Goal: Contribute content: Contribute content

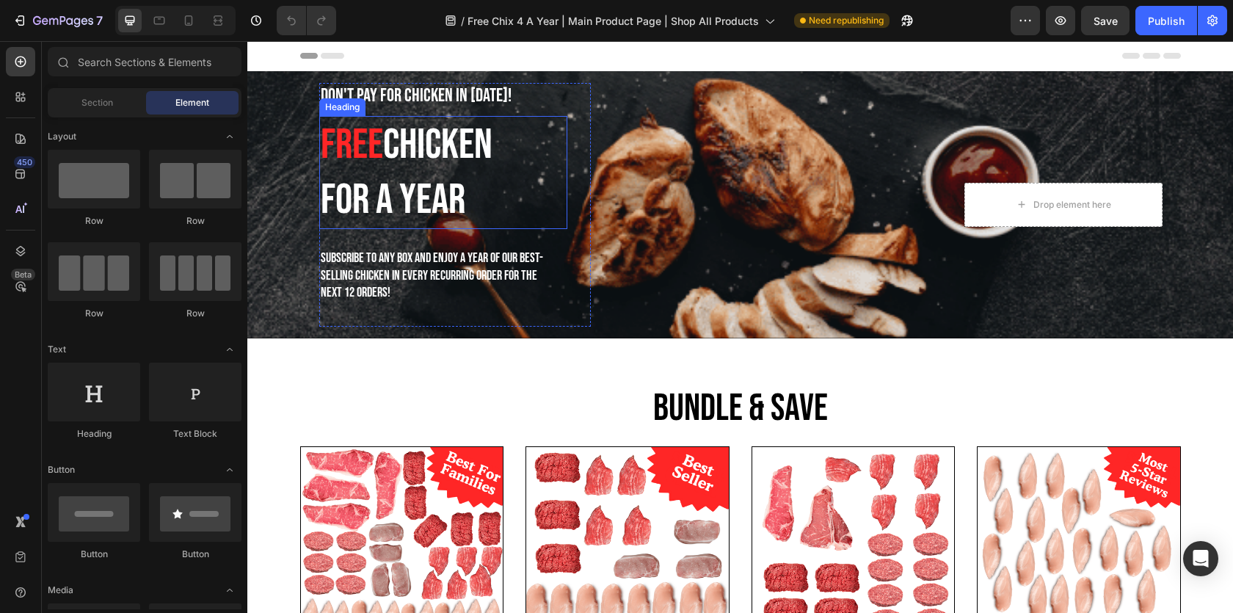
click at [375, 181] on span "For A Year" at bounding box center [393, 200] width 145 height 51
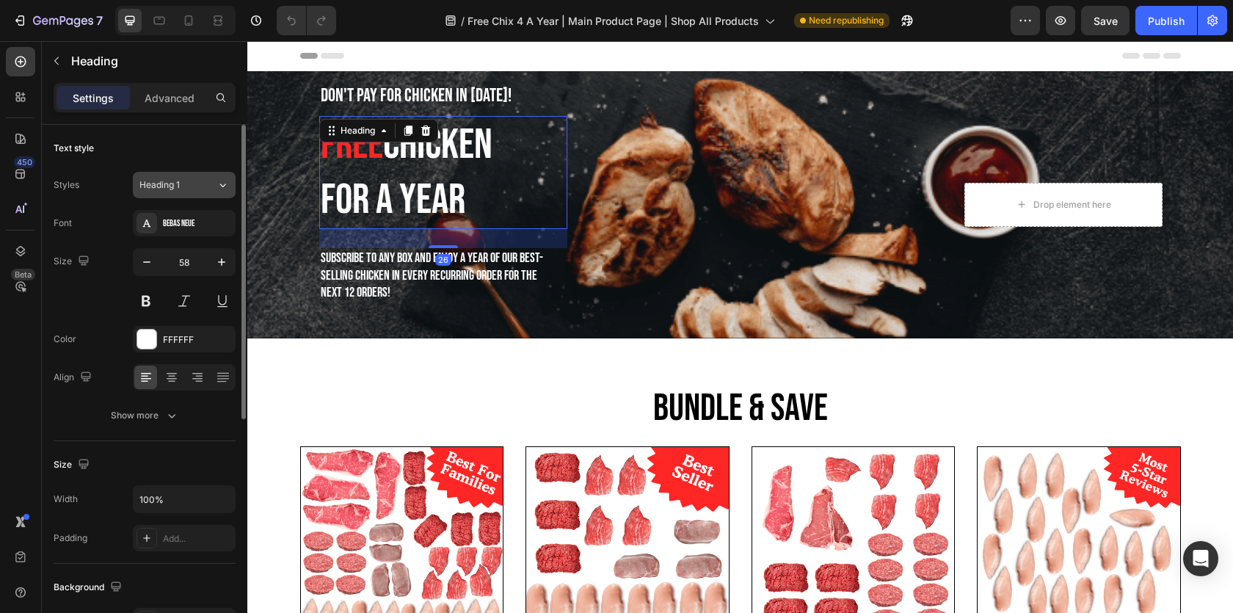
click at [210, 190] on div "Heading 1" at bounding box center [177, 184] width 77 height 13
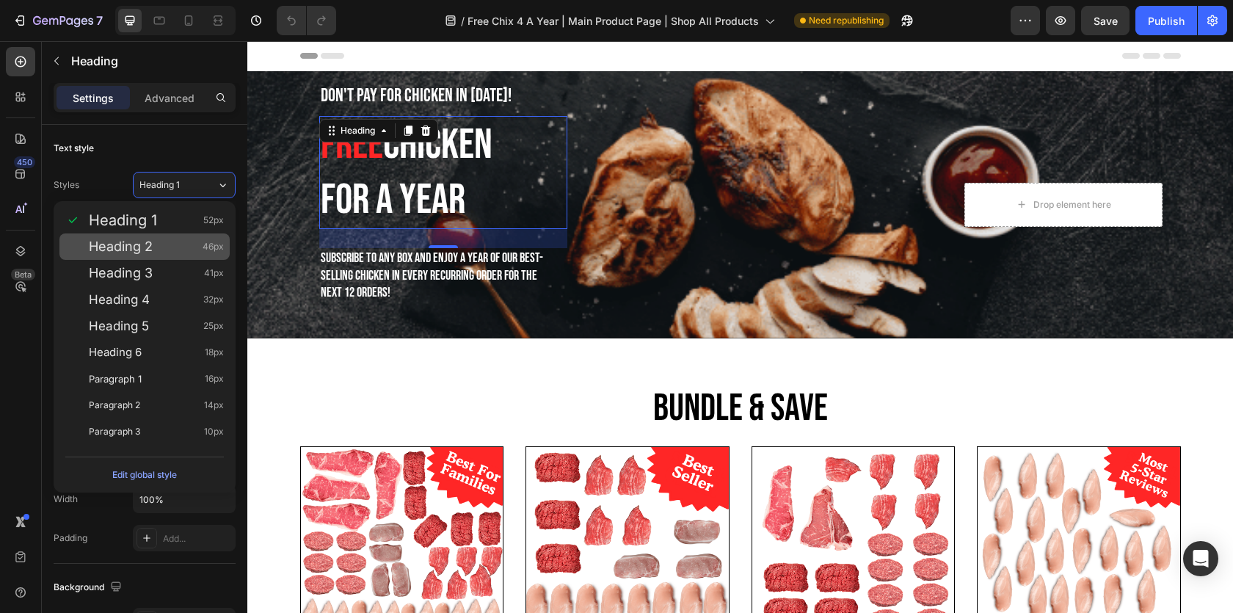
click at [148, 242] on span "Heading 2" at bounding box center [121, 246] width 64 height 15
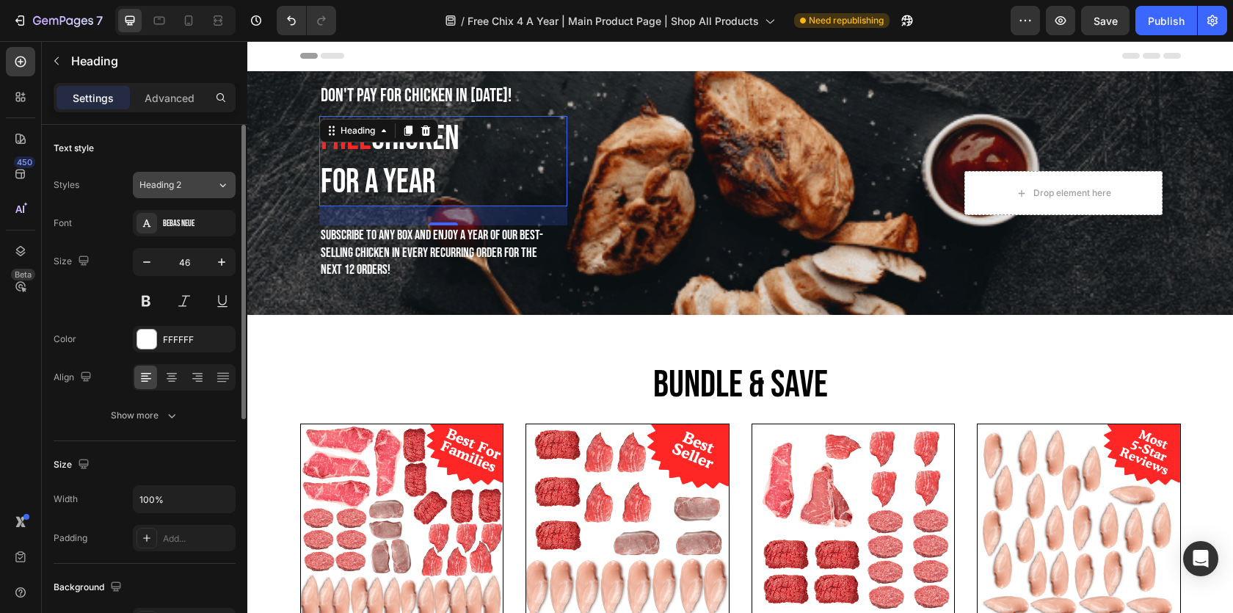
click at [220, 184] on icon at bounding box center [223, 185] width 6 height 4
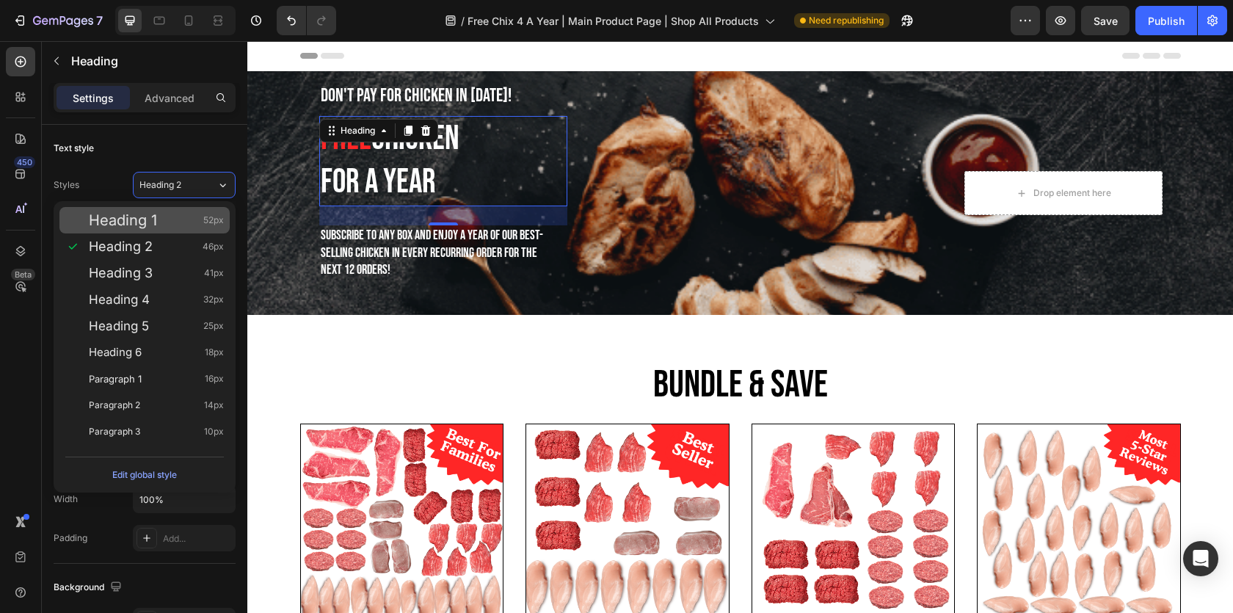
click at [171, 214] on div "Heading 1 52px" at bounding box center [156, 220] width 135 height 15
type input "52"
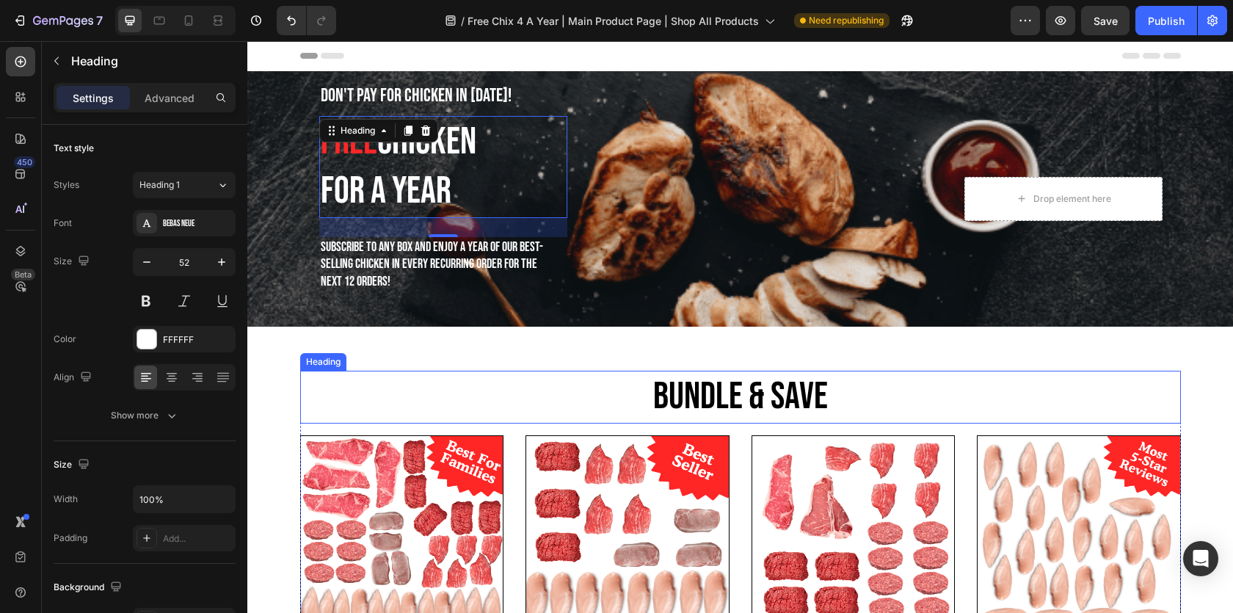
click at [735, 396] on h2 "Bundle & Save" at bounding box center [740, 397] width 881 height 53
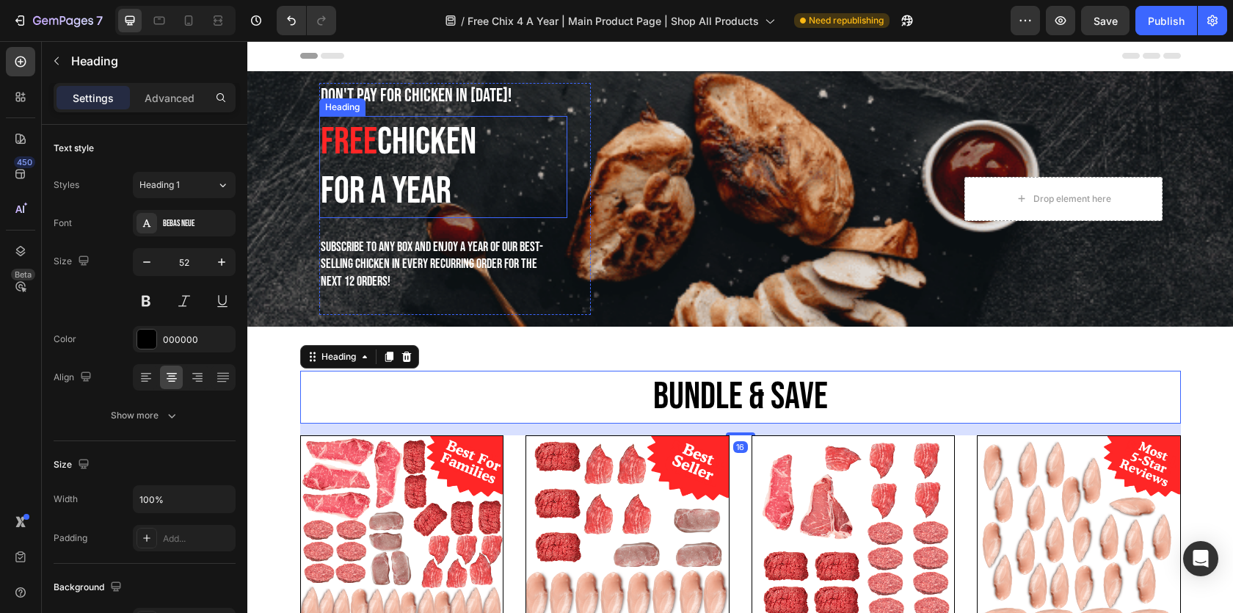
click at [341, 143] on span "Free" at bounding box center [349, 142] width 57 height 46
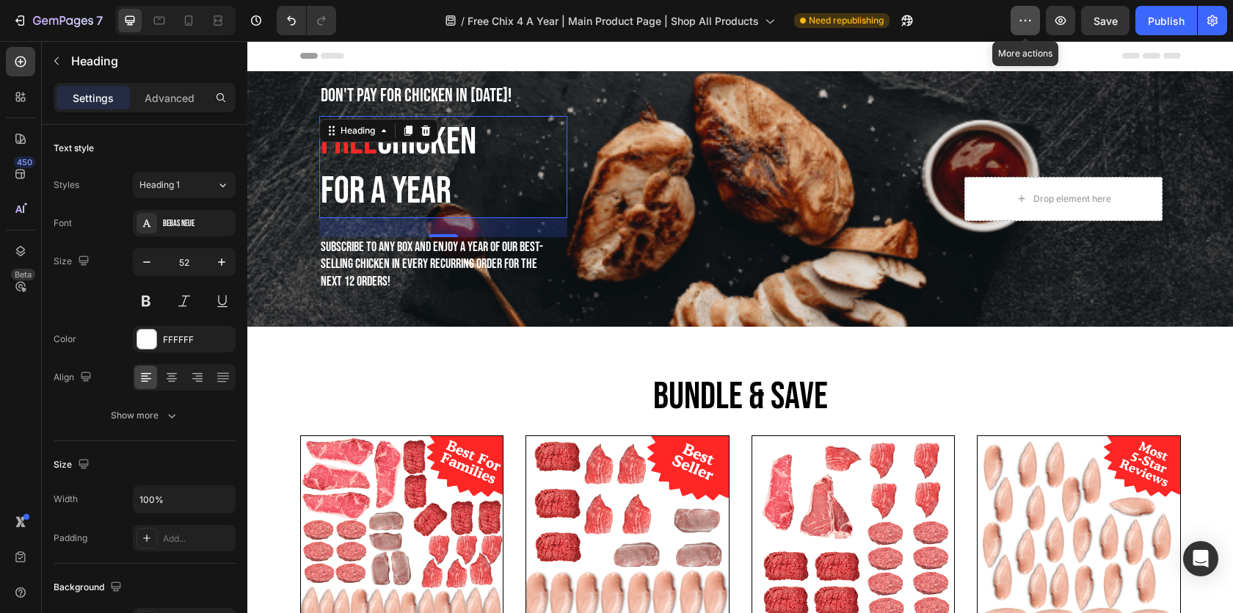
click at [1029, 23] on icon "button" at bounding box center [1025, 20] width 15 height 15
click at [961, 18] on div "/ Free Chix 4 A Year | Main Product Page | Shop All Products Need republishing" at bounding box center [679, 20] width 663 height 29
click at [1214, 15] on icon "button" at bounding box center [1212, 20] width 15 height 15
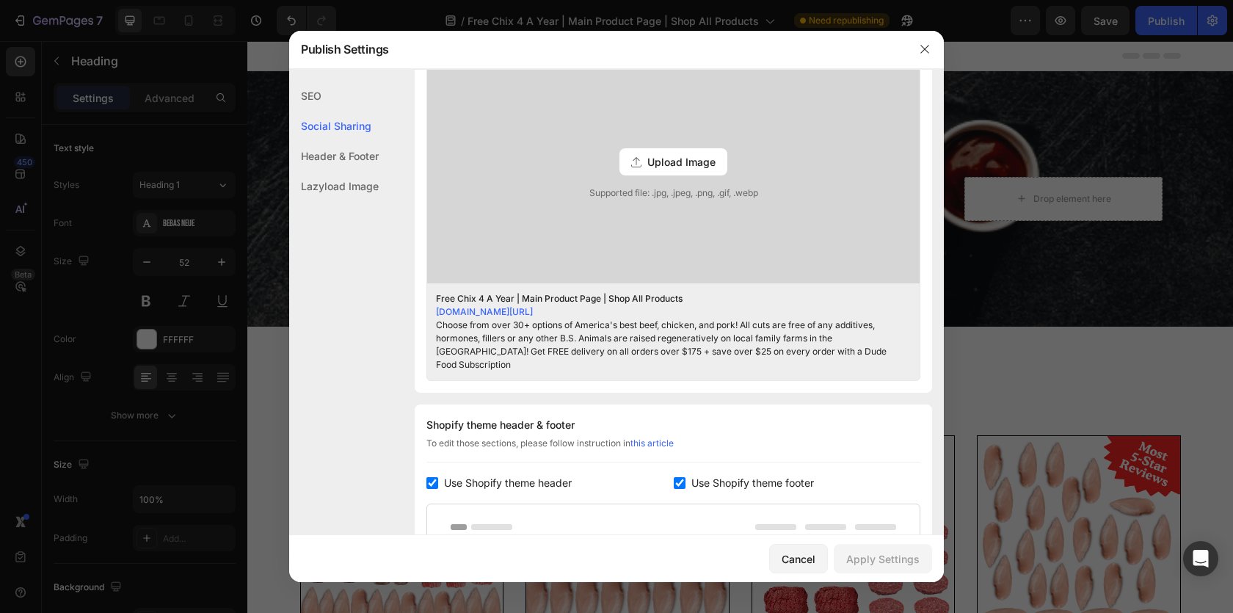
scroll to position [782, 0]
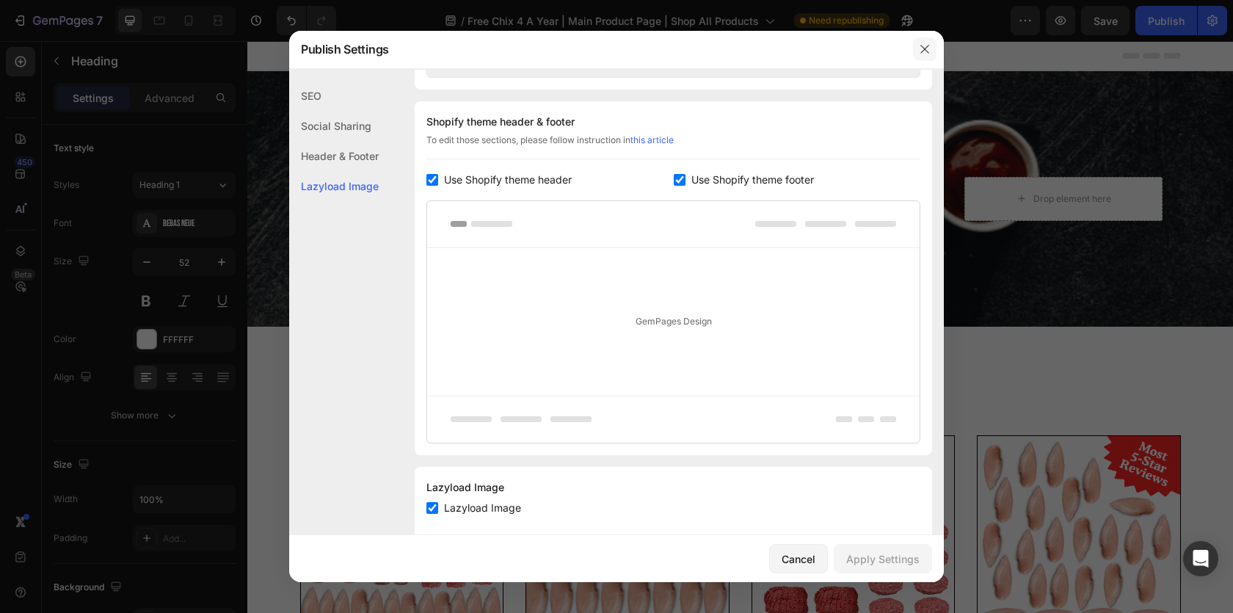
click at [927, 47] on icon "button" at bounding box center [925, 49] width 12 height 12
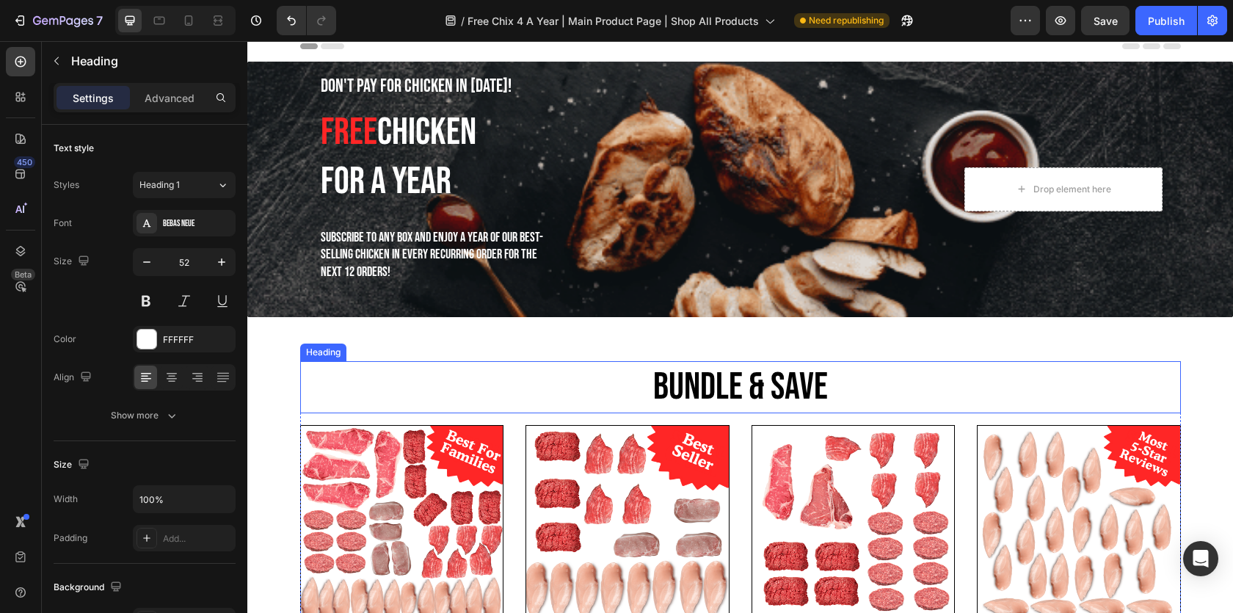
scroll to position [0, 0]
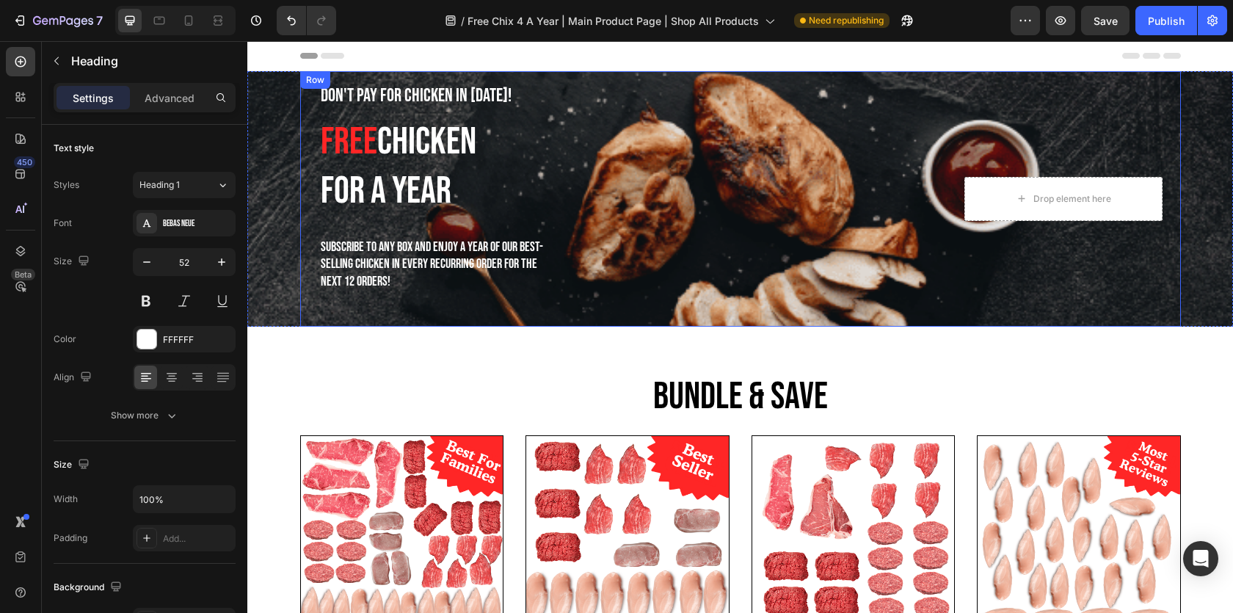
click at [630, 147] on div "Don't Pay For Chicken In [DATE]! Text block Free Chicken For A Year Heading Sub…" at bounding box center [524, 199] width 412 height 232
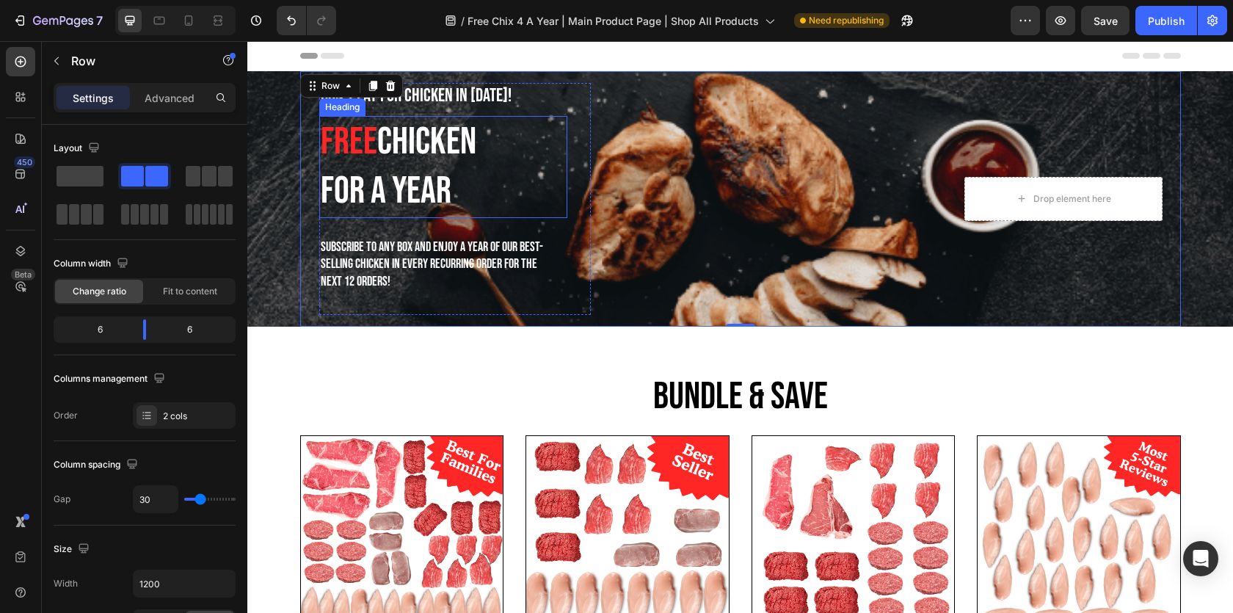
click at [451, 156] on span "Chicken" at bounding box center [426, 142] width 99 height 46
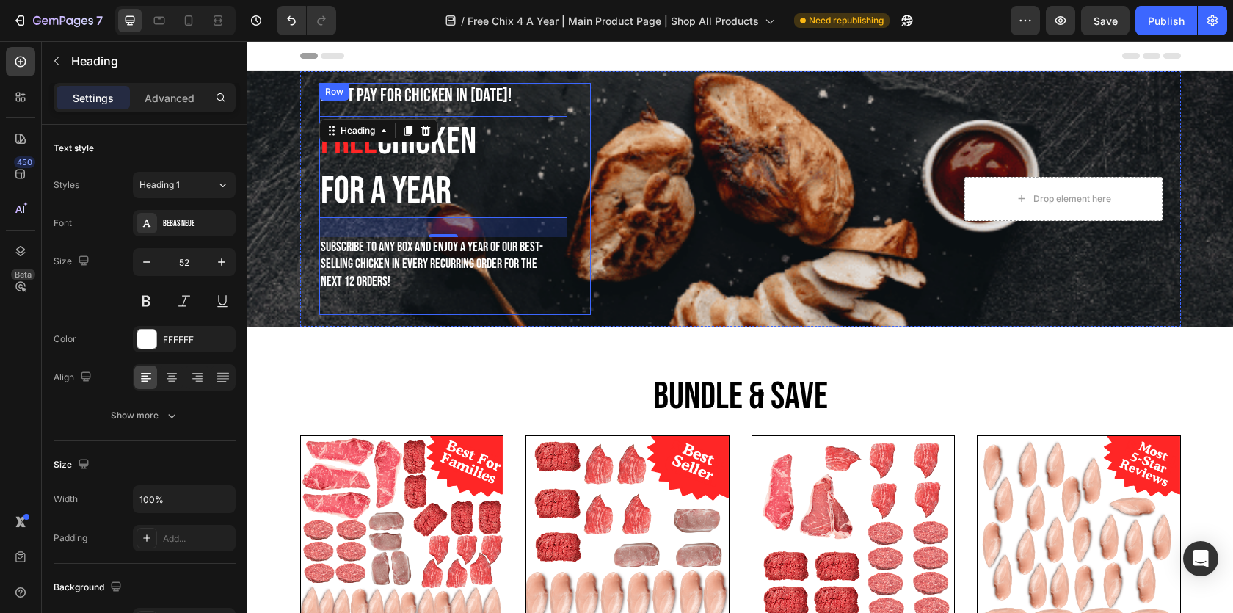
click at [570, 170] on div "Don't Pay For Chicken In [DATE]! Text block ⁠⁠⁠⁠⁠⁠⁠ Free Chicken For A Year Hea…" at bounding box center [455, 199] width 272 height 232
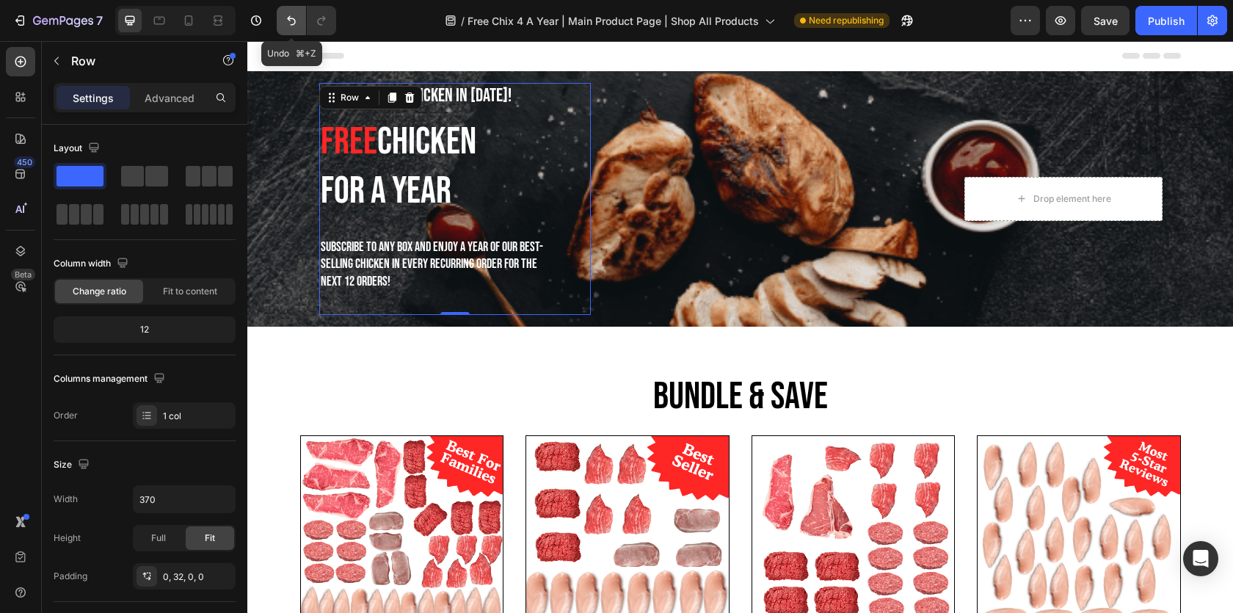
click at [288, 17] on icon "Undo/Redo" at bounding box center [291, 20] width 15 height 15
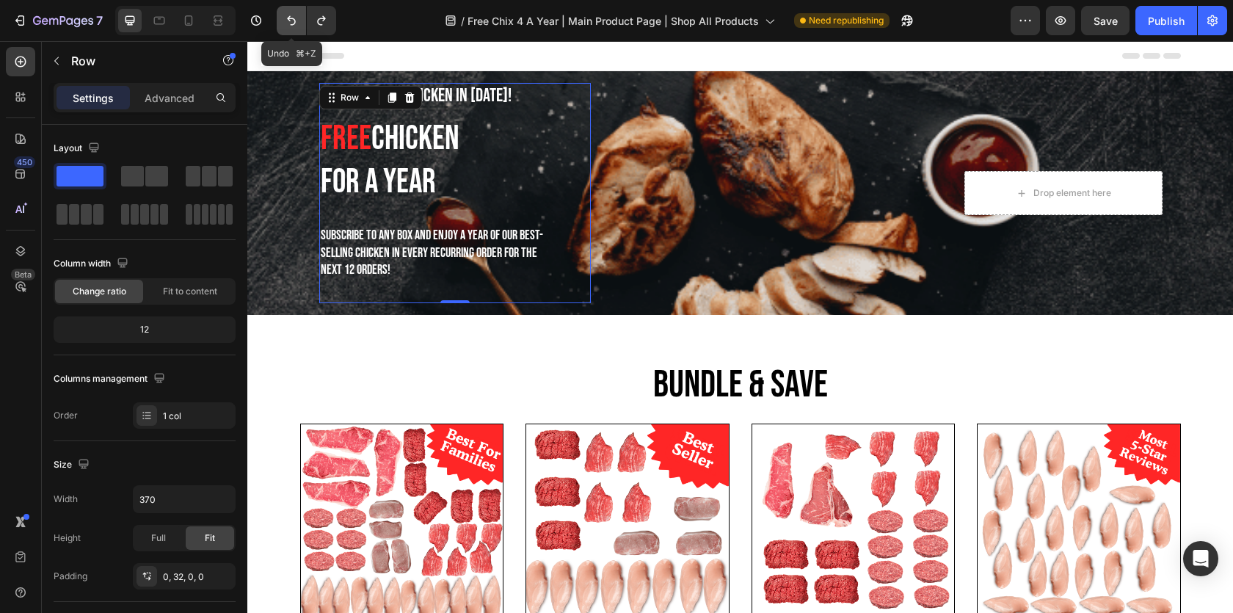
click at [288, 17] on icon "Undo/Redo" at bounding box center [291, 20] width 15 height 15
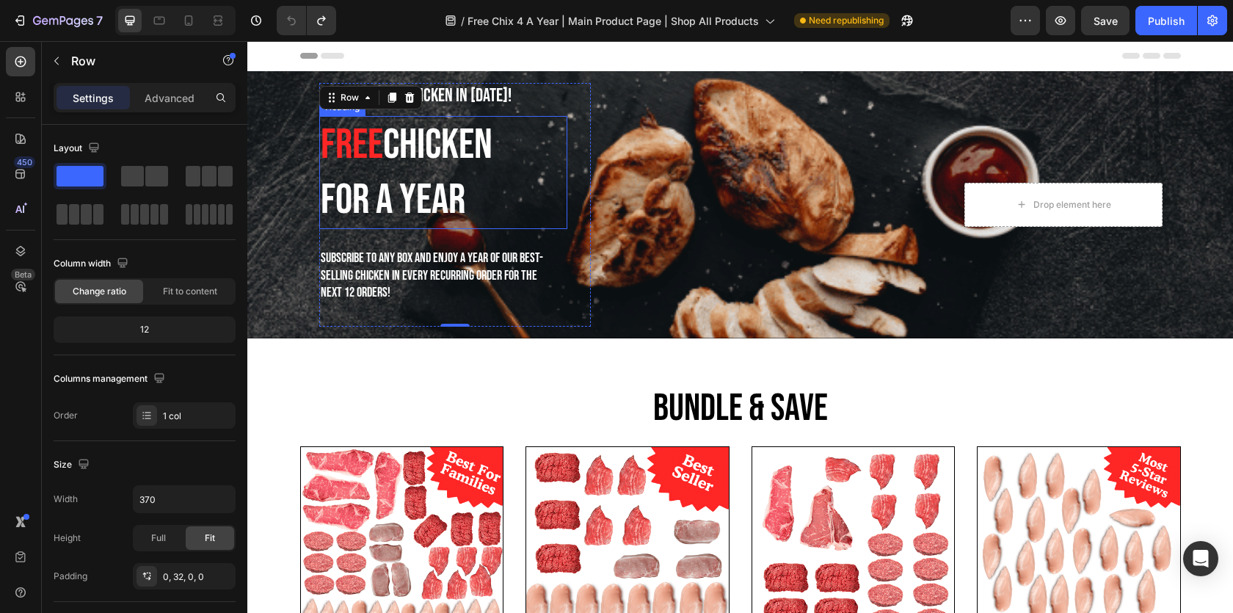
click at [440, 154] on span "Chicken" at bounding box center [437, 145] width 109 height 51
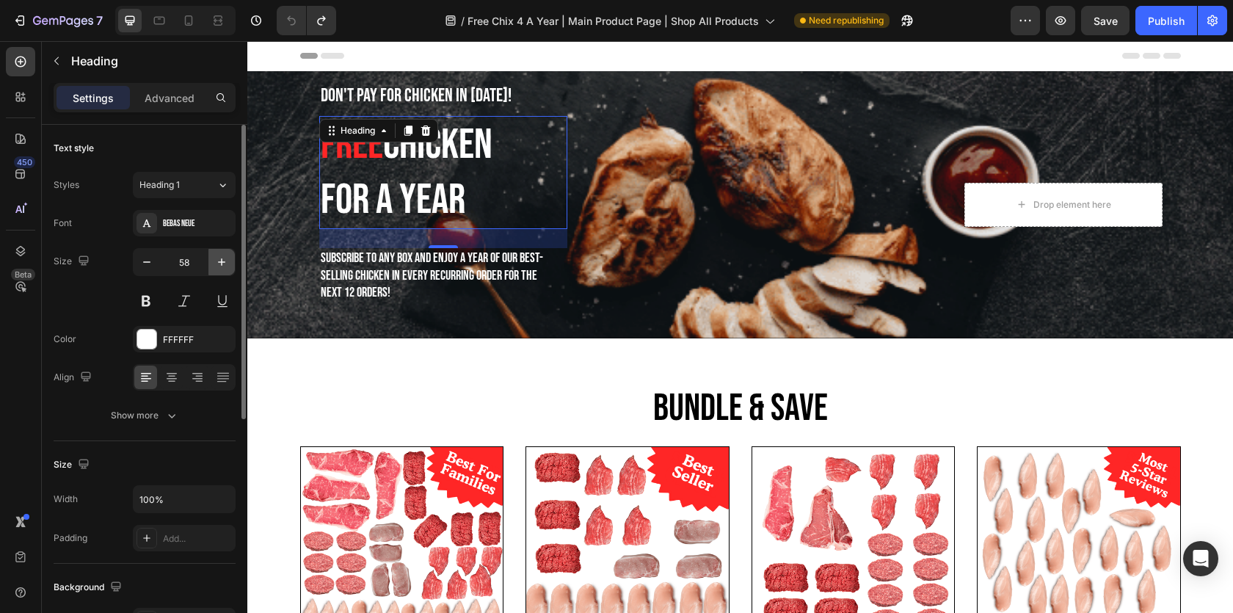
click at [218, 261] on icon "button" at bounding box center [221, 261] width 7 height 7
click at [218, 261] on icon "button" at bounding box center [221, 262] width 15 height 15
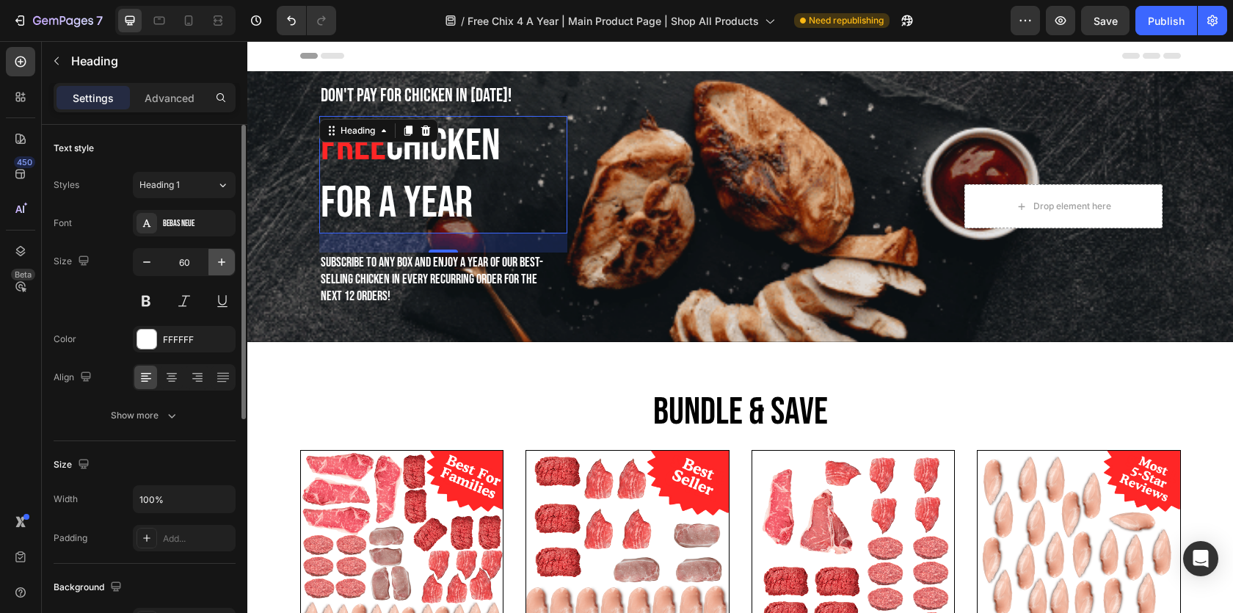
click at [218, 261] on icon "button" at bounding box center [221, 262] width 15 height 15
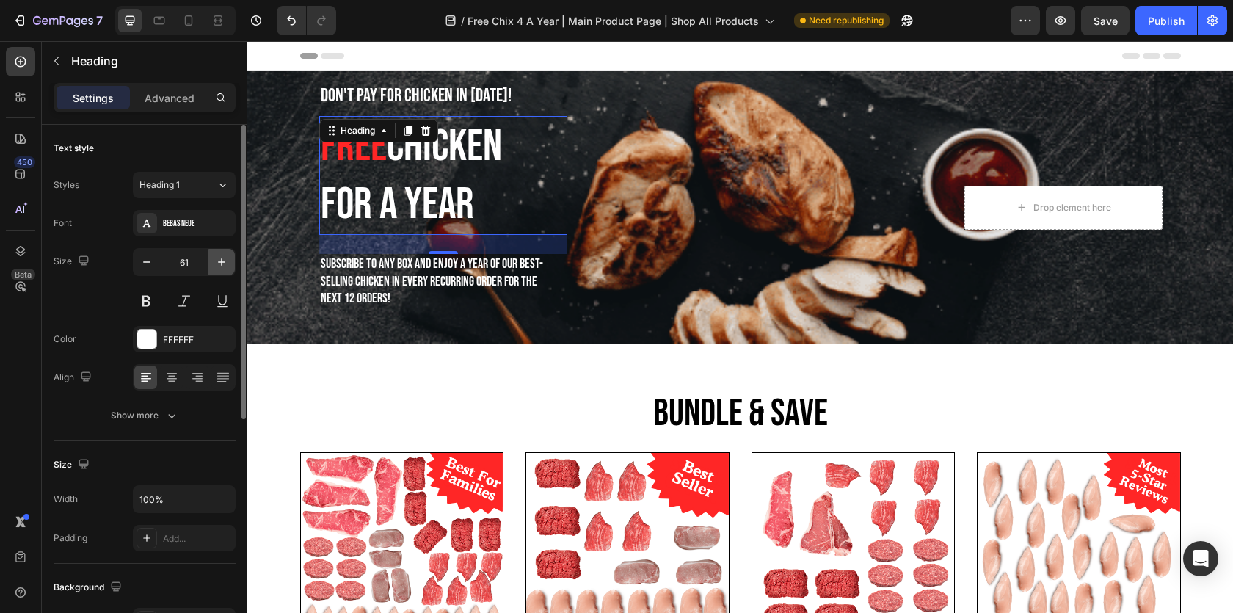
click at [219, 261] on icon "button" at bounding box center [221, 262] width 15 height 15
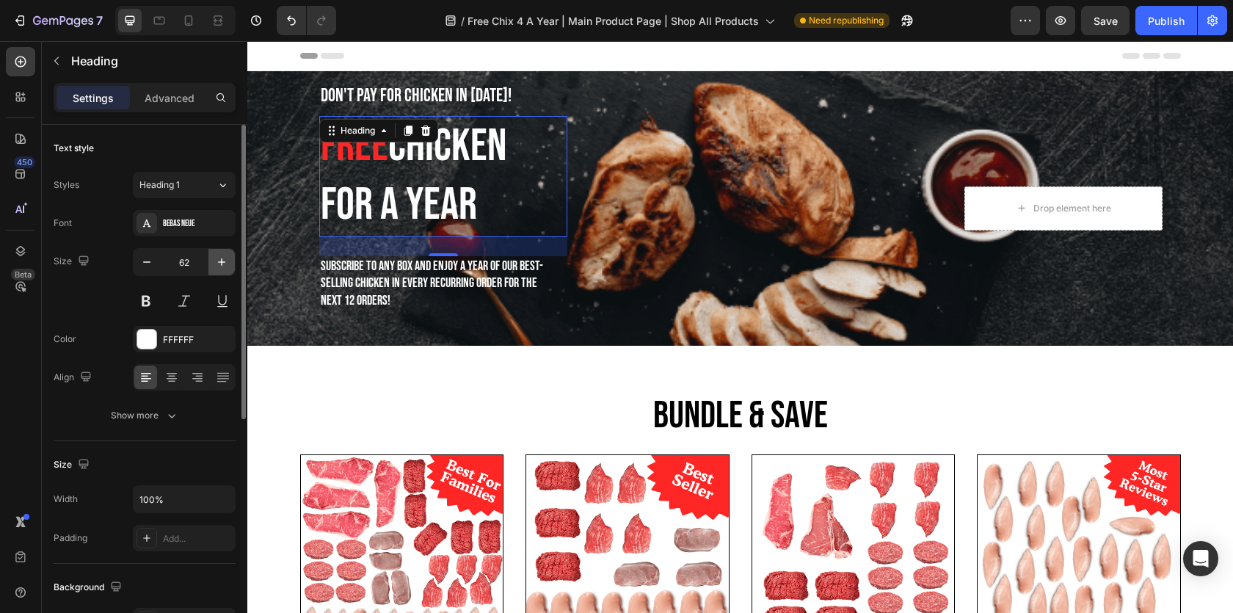
click at [219, 261] on icon "button" at bounding box center [221, 262] width 15 height 15
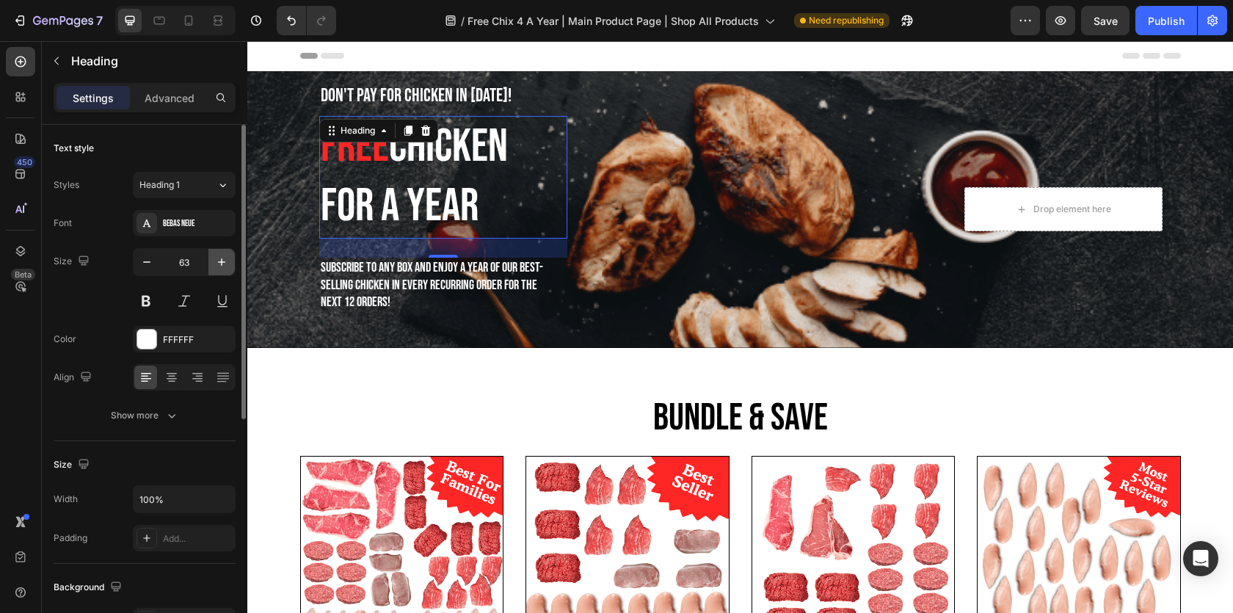
click at [219, 261] on icon "button" at bounding box center [221, 262] width 15 height 15
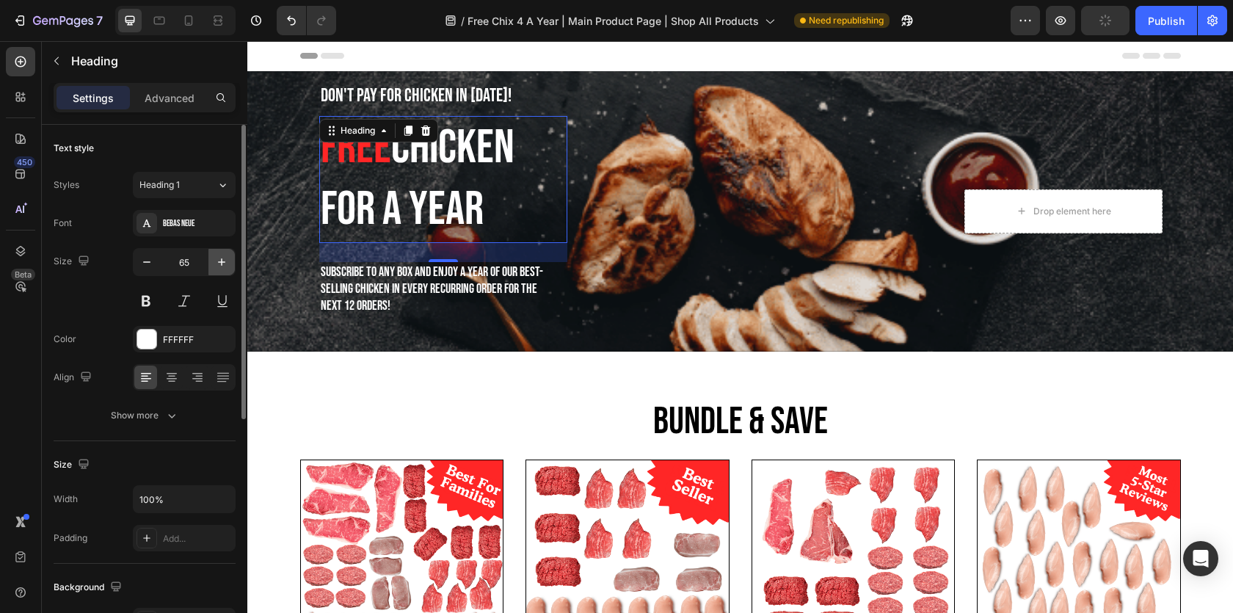
click at [219, 261] on icon "button" at bounding box center [221, 262] width 15 height 15
type input "66"
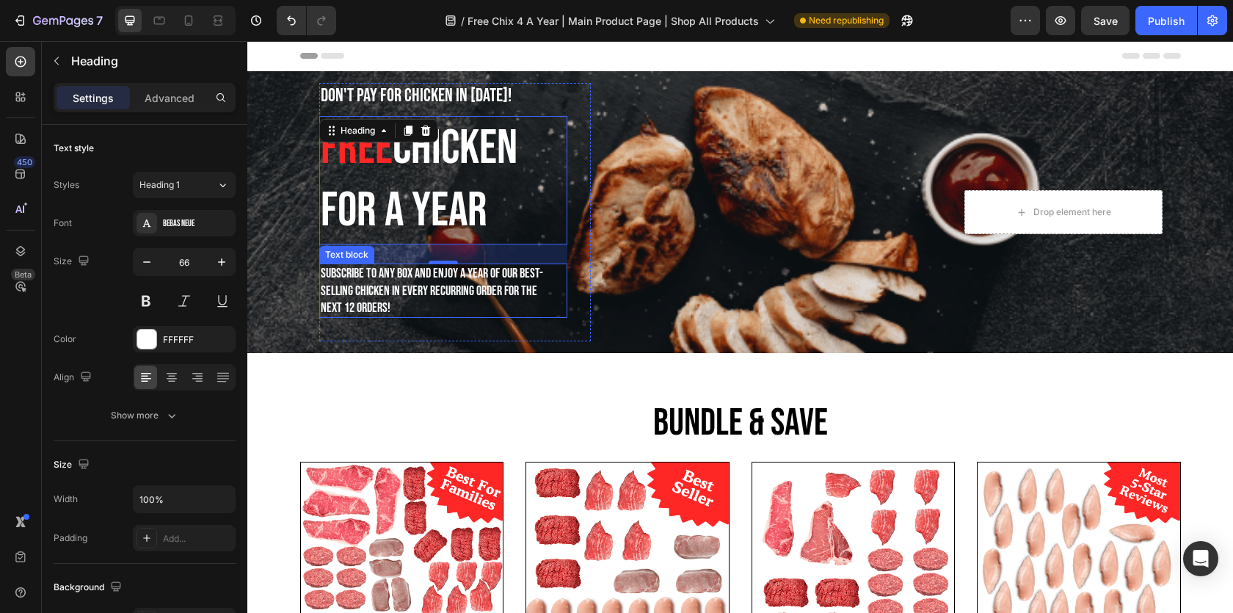
click at [459, 283] on span "Subscribe to any box and enjoy a year of our best-selling Chicken in every recu…" at bounding box center [432, 291] width 222 height 50
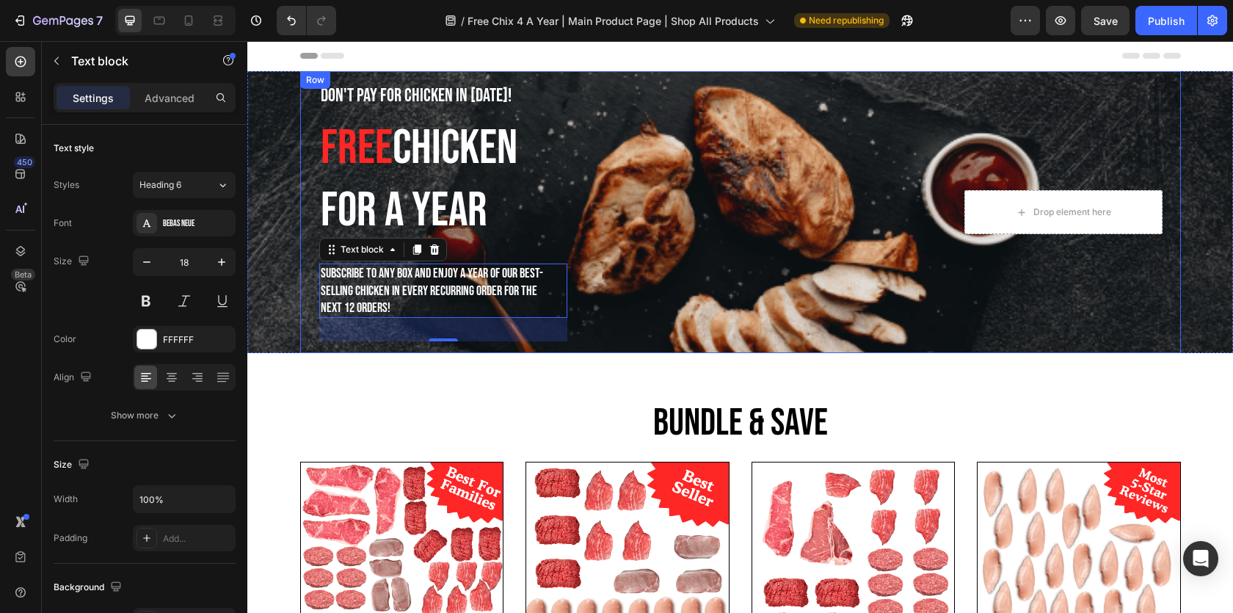
click at [578, 291] on div "Don't Pay For Chicken In [DATE]! Text block ⁠⁠⁠⁠⁠⁠⁠ Free Chicken For A Year Hea…" at bounding box center [455, 212] width 272 height 258
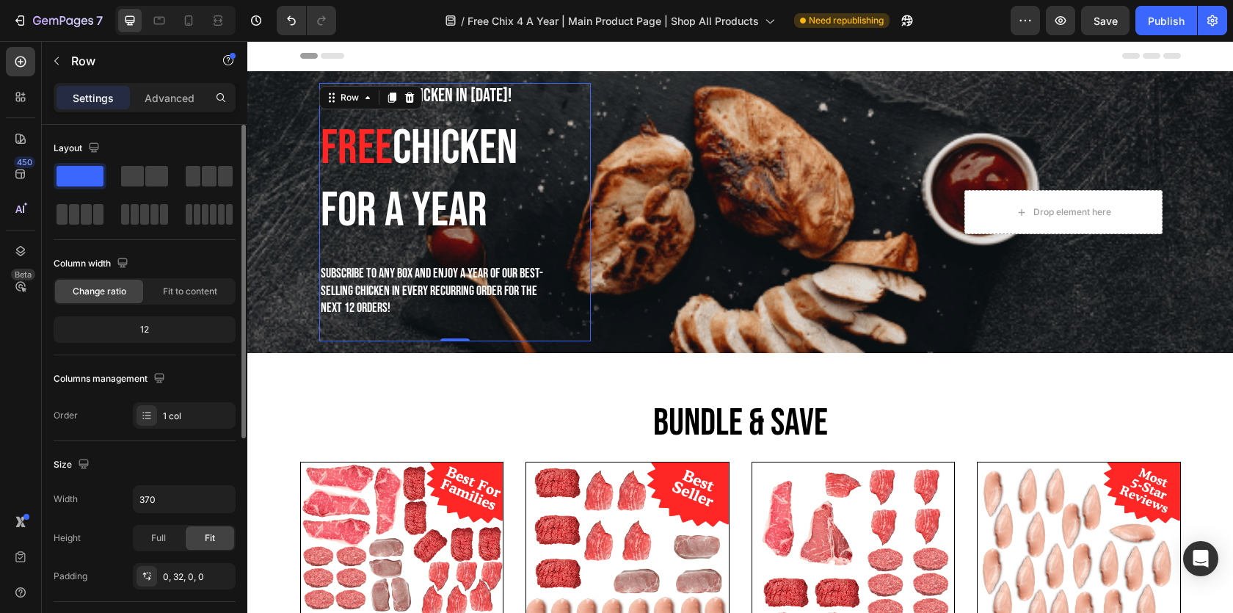
click at [126, 326] on div "12" at bounding box center [145, 329] width 176 height 21
click at [142, 327] on div "12" at bounding box center [145, 329] width 176 height 21
click at [148, 416] on icon at bounding box center [147, 416] width 12 height 12
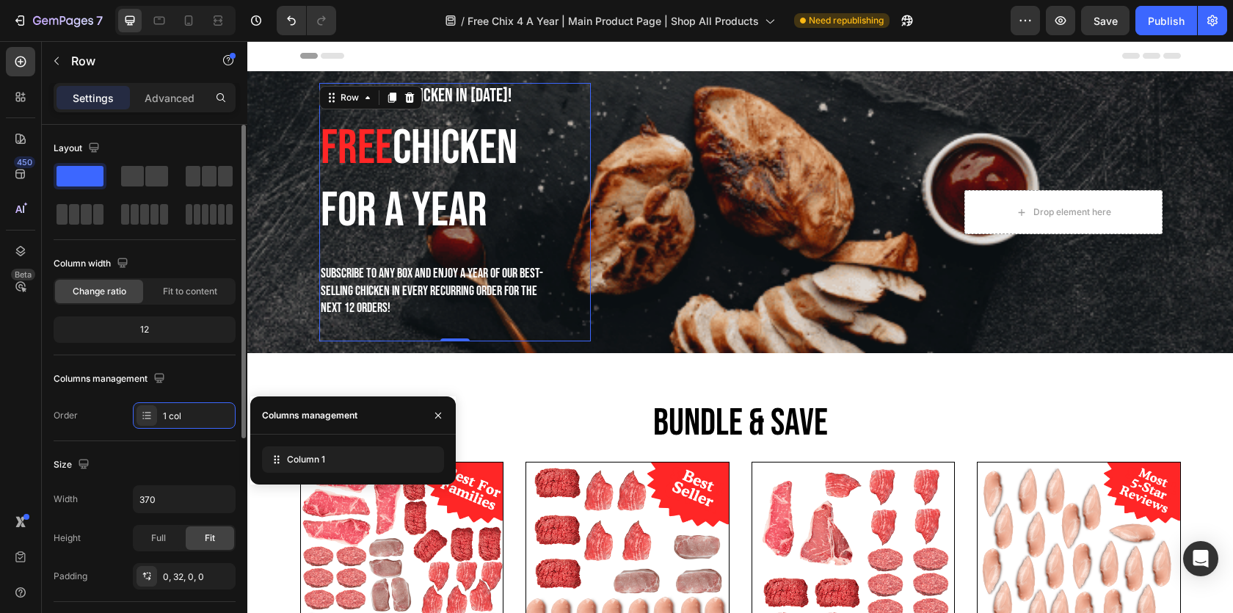
click at [100, 401] on div "Columns management Order 1 col" at bounding box center [145, 398] width 182 height 62
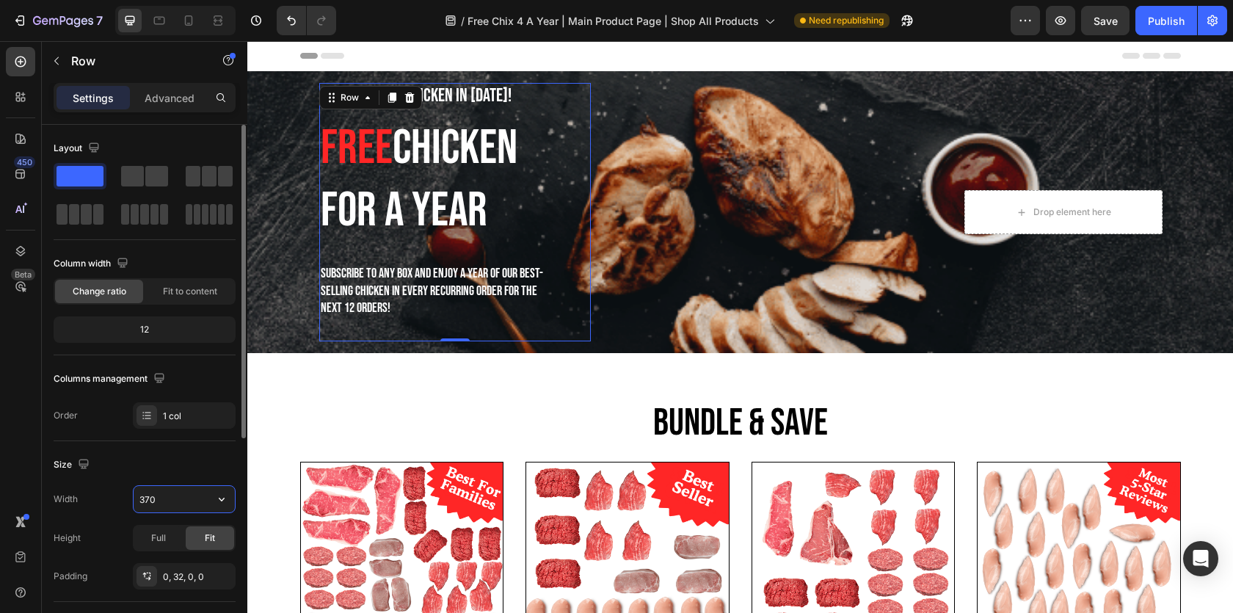
drag, startPoint x: 170, startPoint y: 500, endPoint x: 131, endPoint y: 500, distance: 38.2
click at [131, 500] on div "Width 370" at bounding box center [145, 499] width 182 height 28
click at [153, 498] on input "370" at bounding box center [184, 499] width 101 height 26
click at [223, 501] on icon "button" at bounding box center [221, 499] width 15 height 15
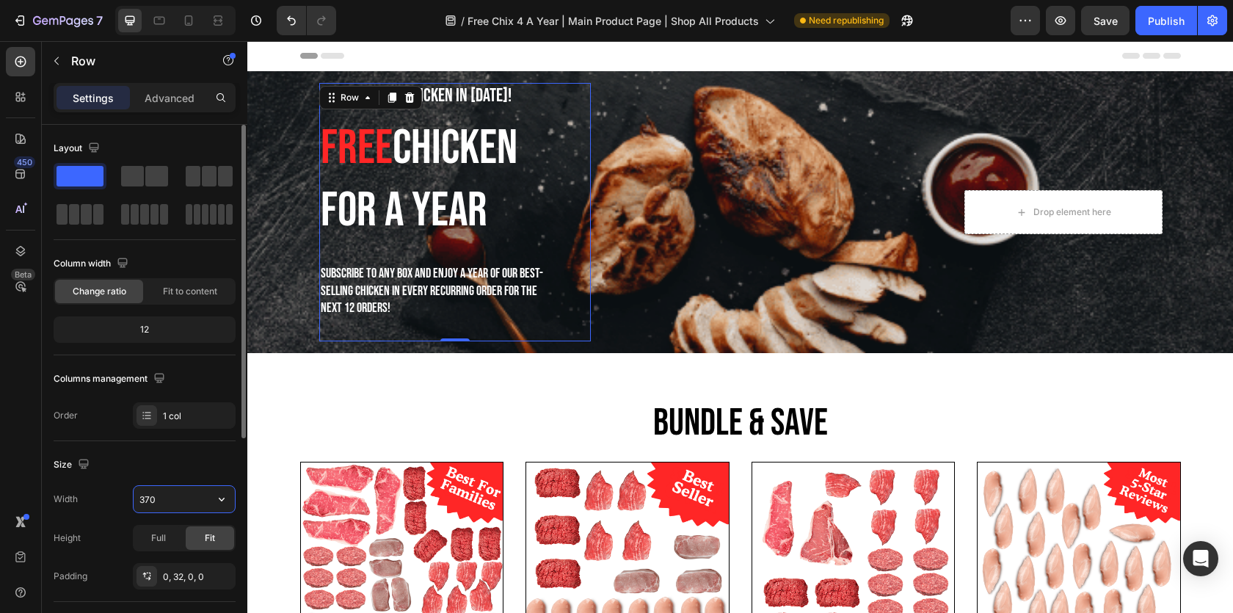
click at [172, 498] on input "370" at bounding box center [184, 499] width 101 height 26
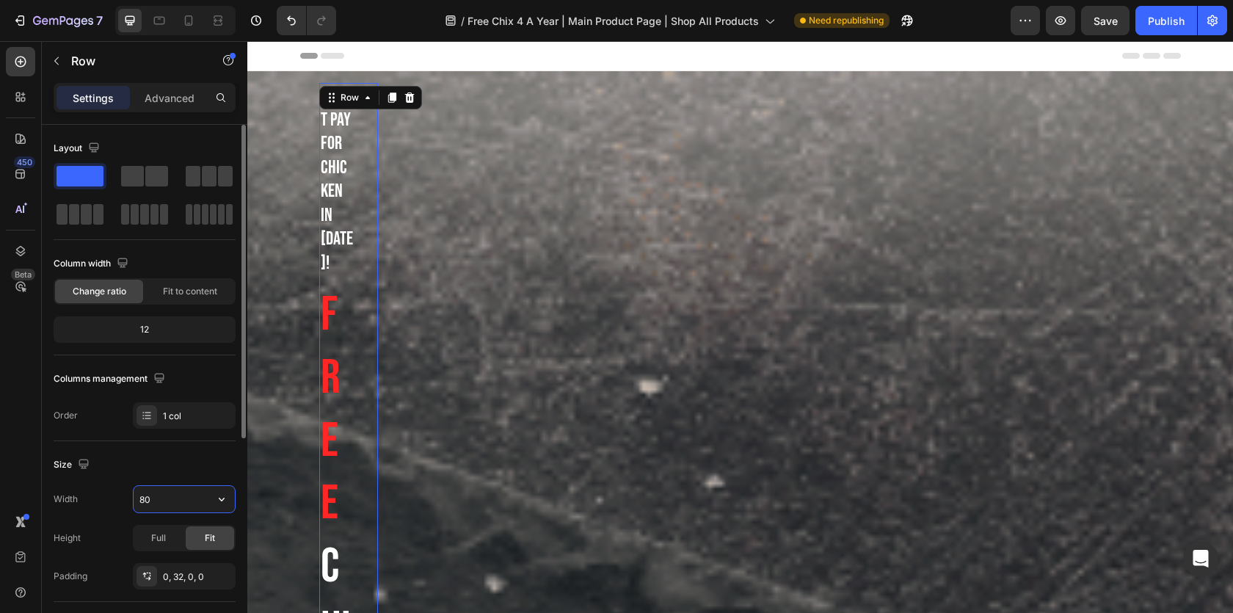
type input "800"
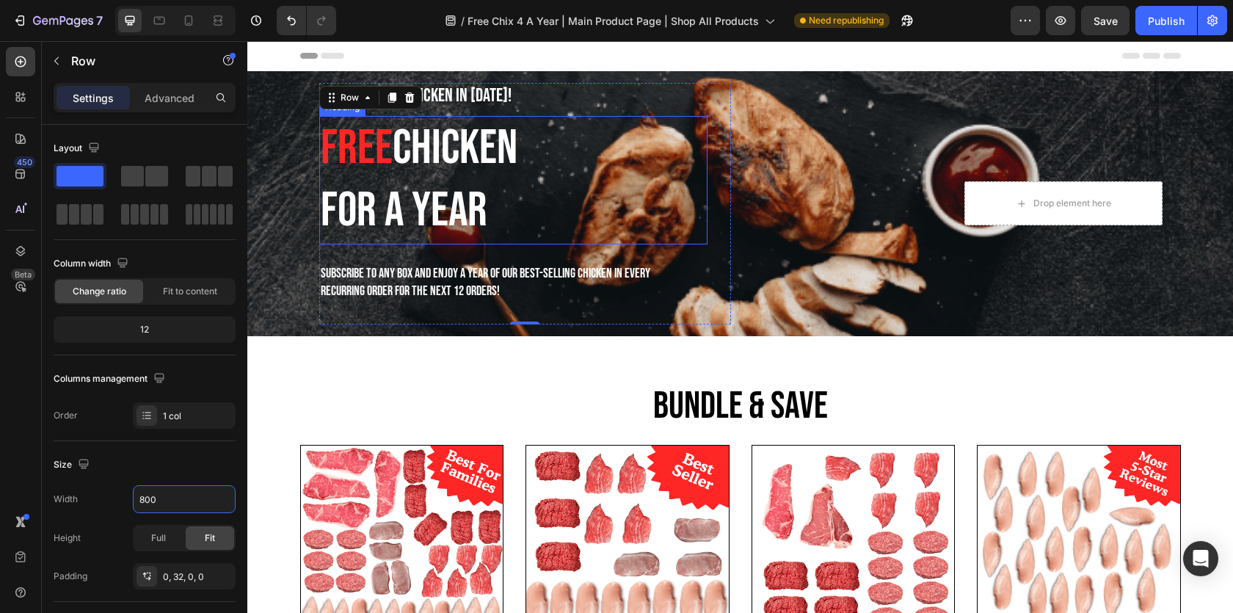
click at [456, 223] on span "For A Year" at bounding box center [404, 211] width 167 height 58
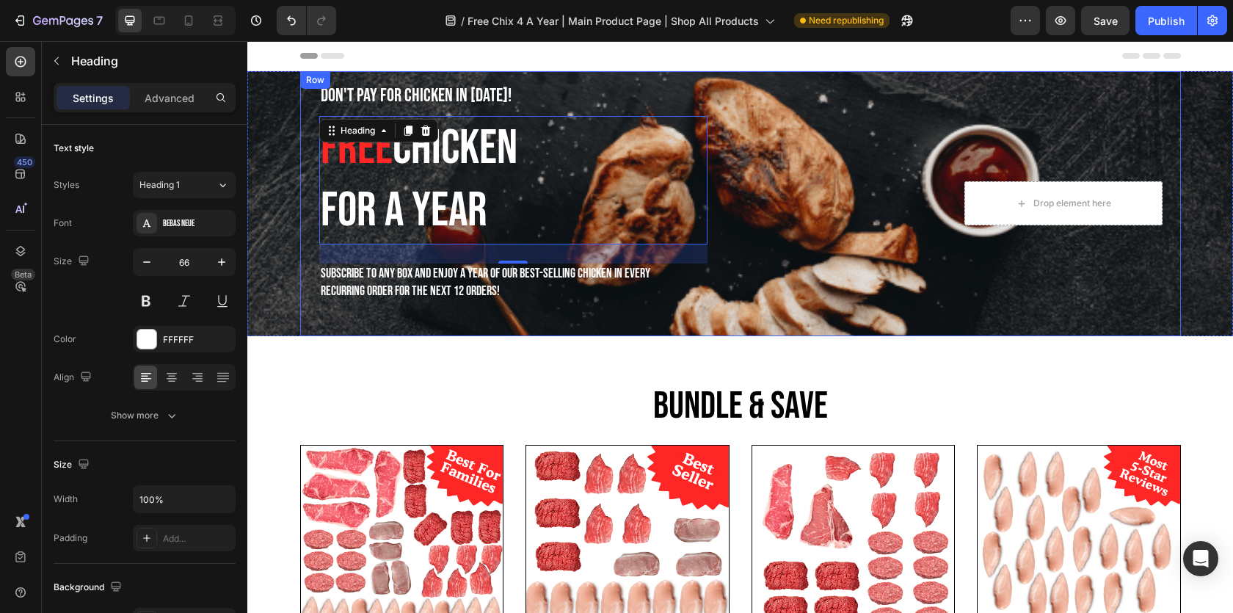
click at [808, 226] on div "Drop element here Row Carousel Row" at bounding box center [958, 203] width 412 height 241
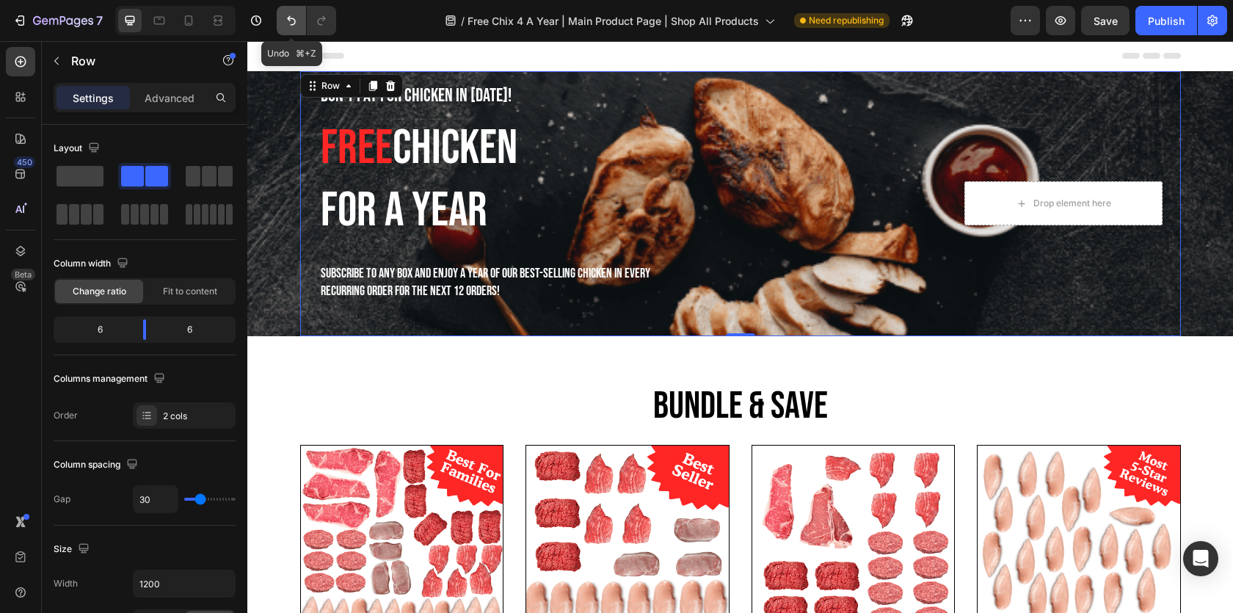
click at [285, 16] on icon "Undo/Redo" at bounding box center [291, 20] width 15 height 15
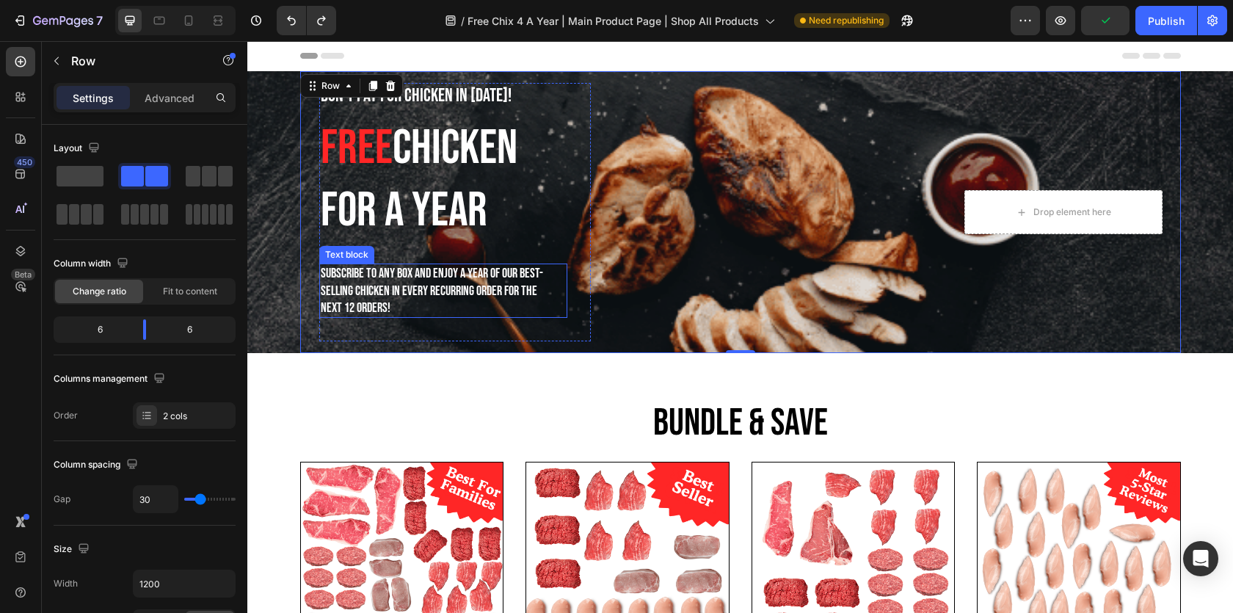
click at [437, 279] on span "Subscribe to any box and enjoy a year of our best-selling Chicken in every recu…" at bounding box center [432, 291] width 222 height 50
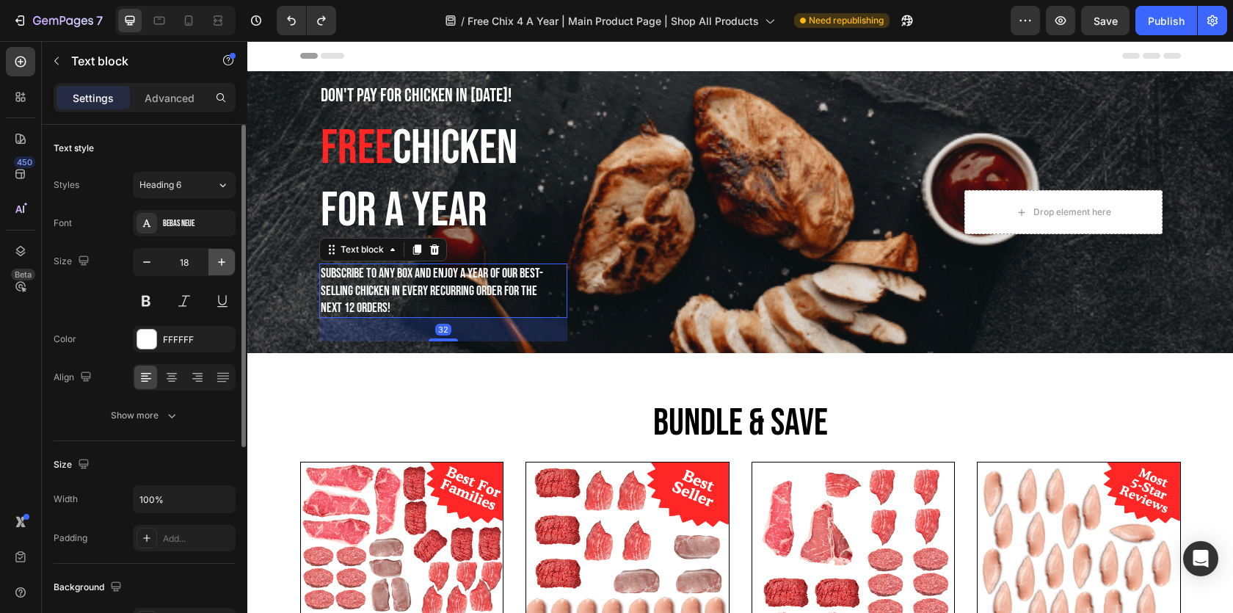
click at [213, 258] on button "button" at bounding box center [221, 262] width 26 height 26
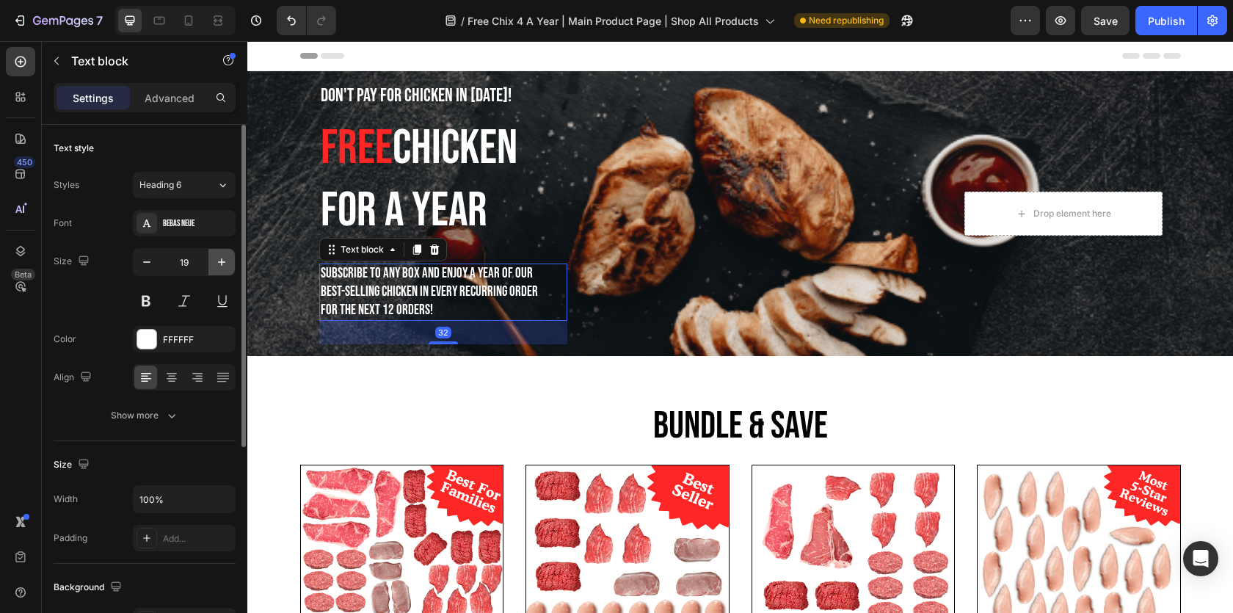
click at [213, 258] on button "button" at bounding box center [221, 262] width 26 height 26
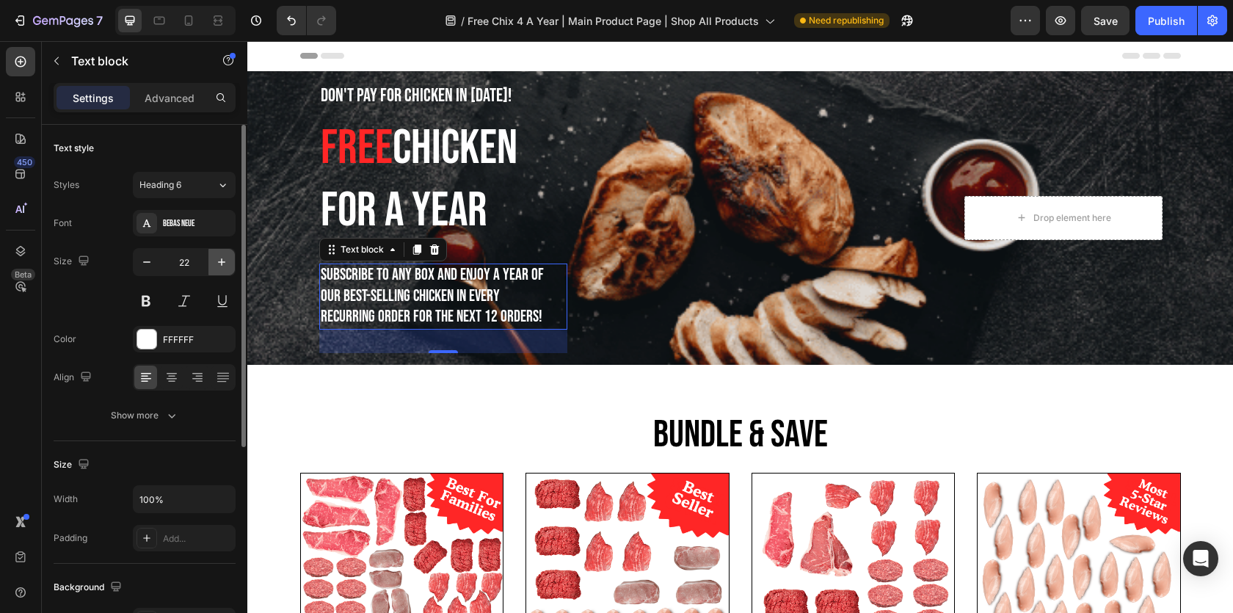
click at [213, 258] on button "button" at bounding box center [221, 262] width 26 height 26
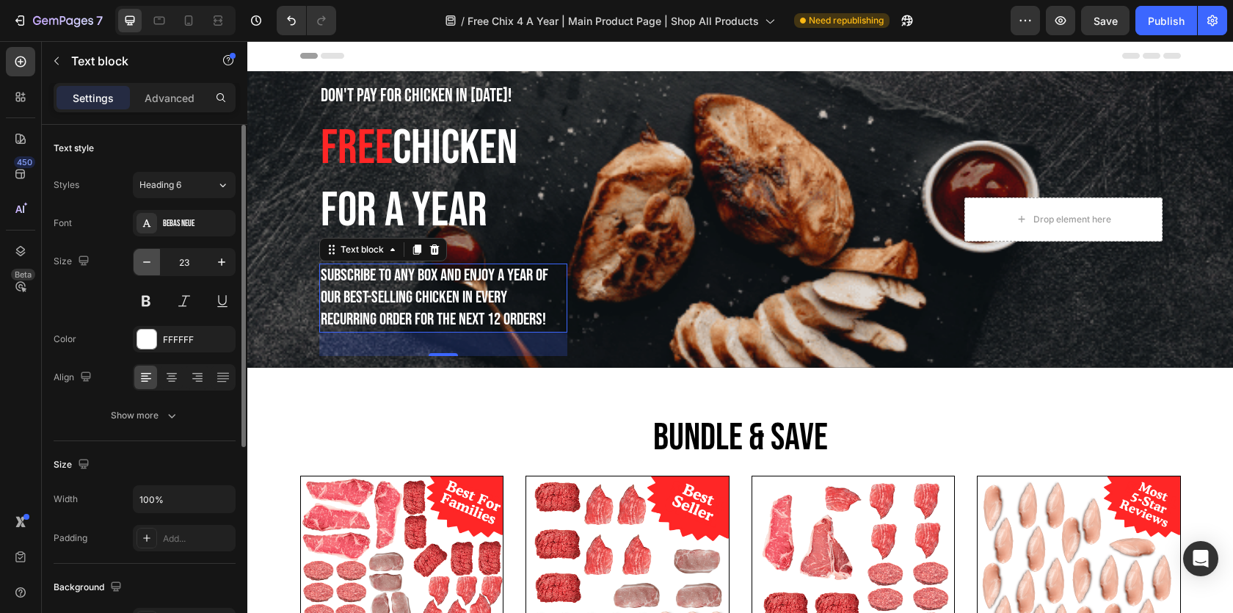
click at [148, 262] on icon "button" at bounding box center [146, 262] width 15 height 15
type input "22"
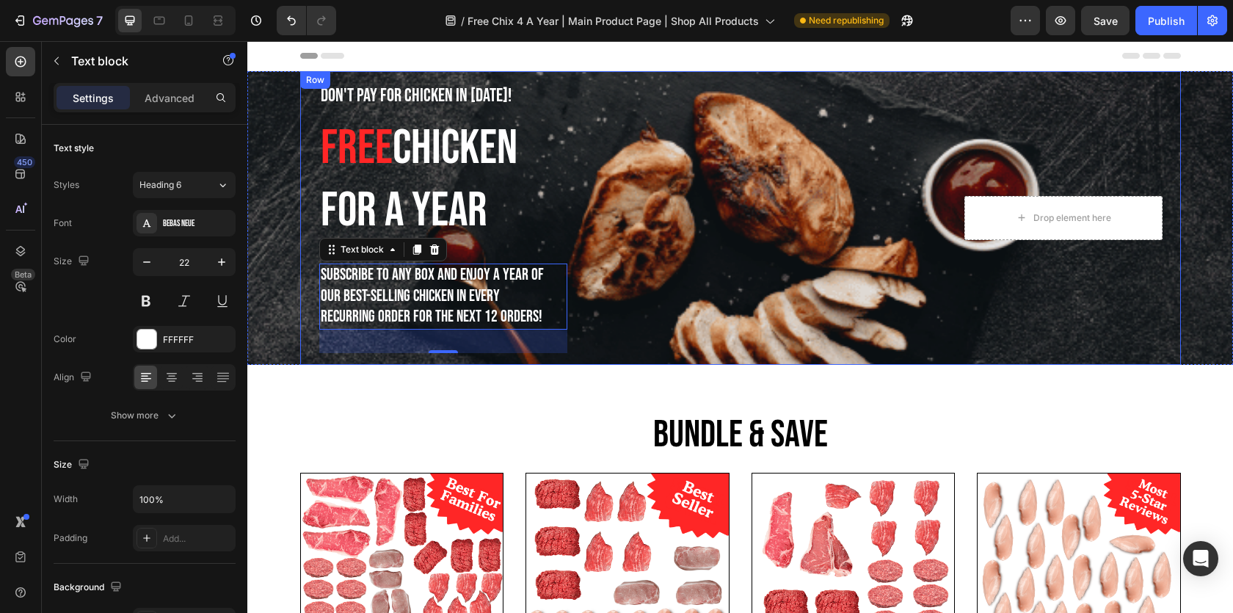
click at [659, 252] on div "Don't Pay For Chicken In [DATE]! Text block ⁠⁠⁠⁠⁠⁠⁠ Free Chicken For A Year Hea…" at bounding box center [524, 218] width 412 height 270
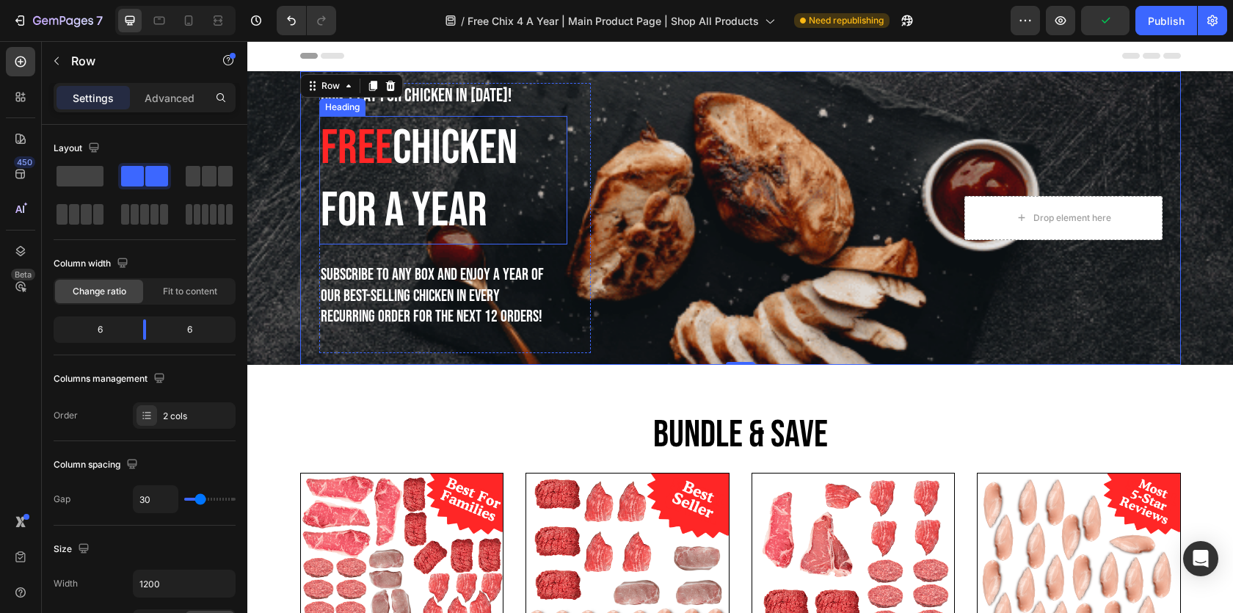
click at [429, 196] on span "For A Year" at bounding box center [404, 211] width 167 height 58
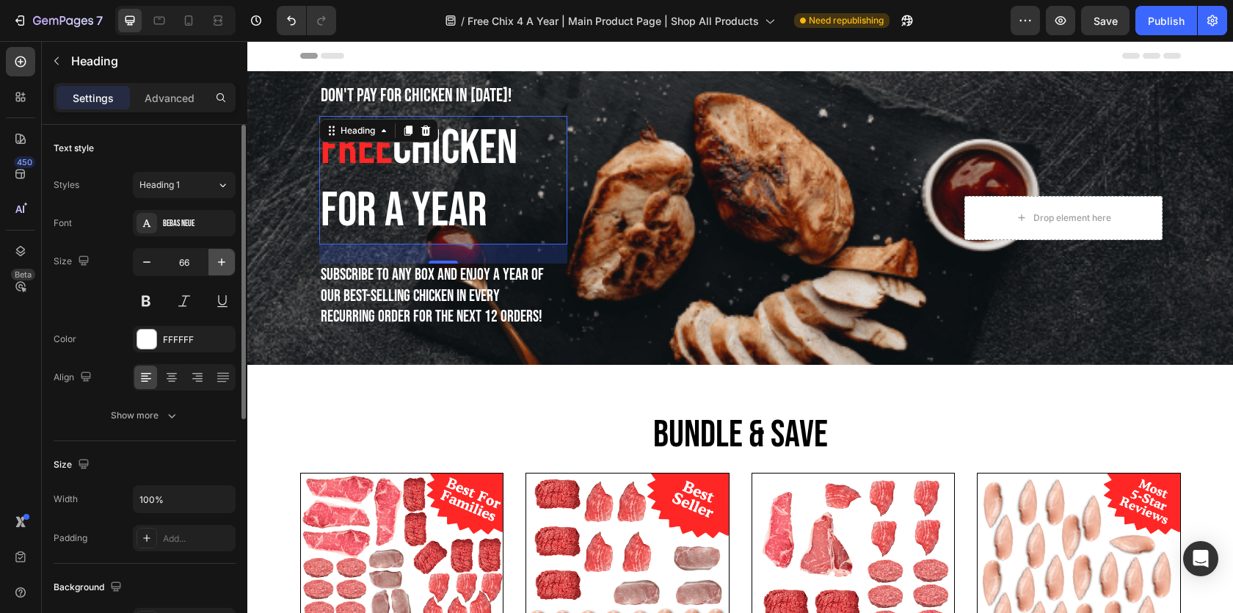
click at [221, 263] on icon "button" at bounding box center [221, 261] width 7 height 7
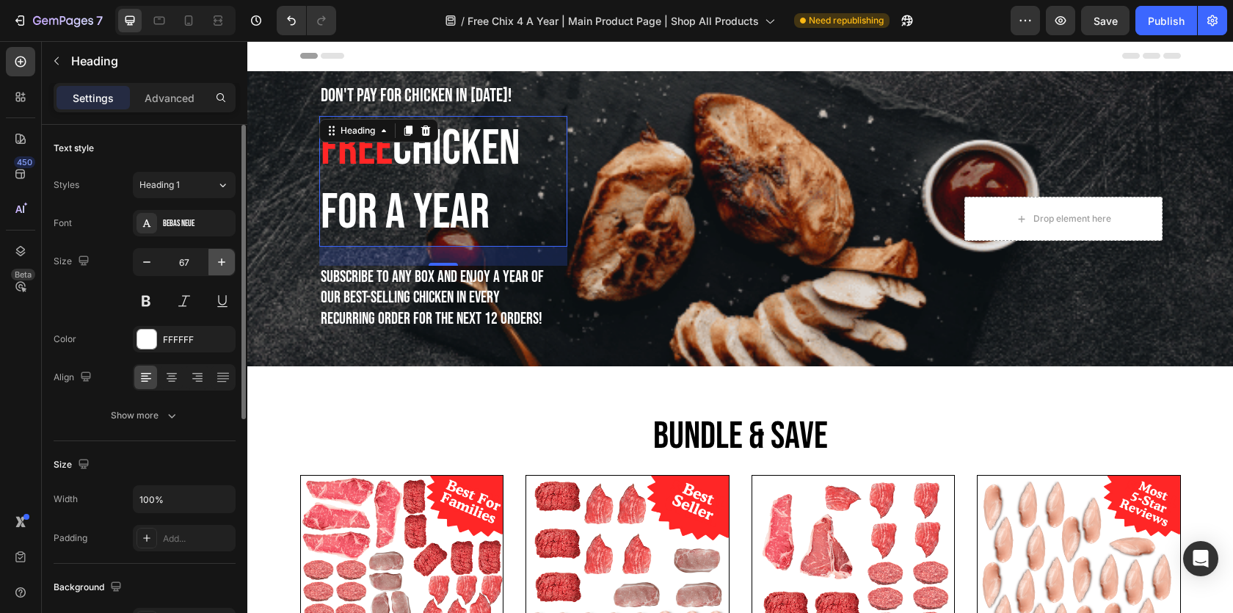
click at [221, 263] on icon "button" at bounding box center [221, 261] width 7 height 7
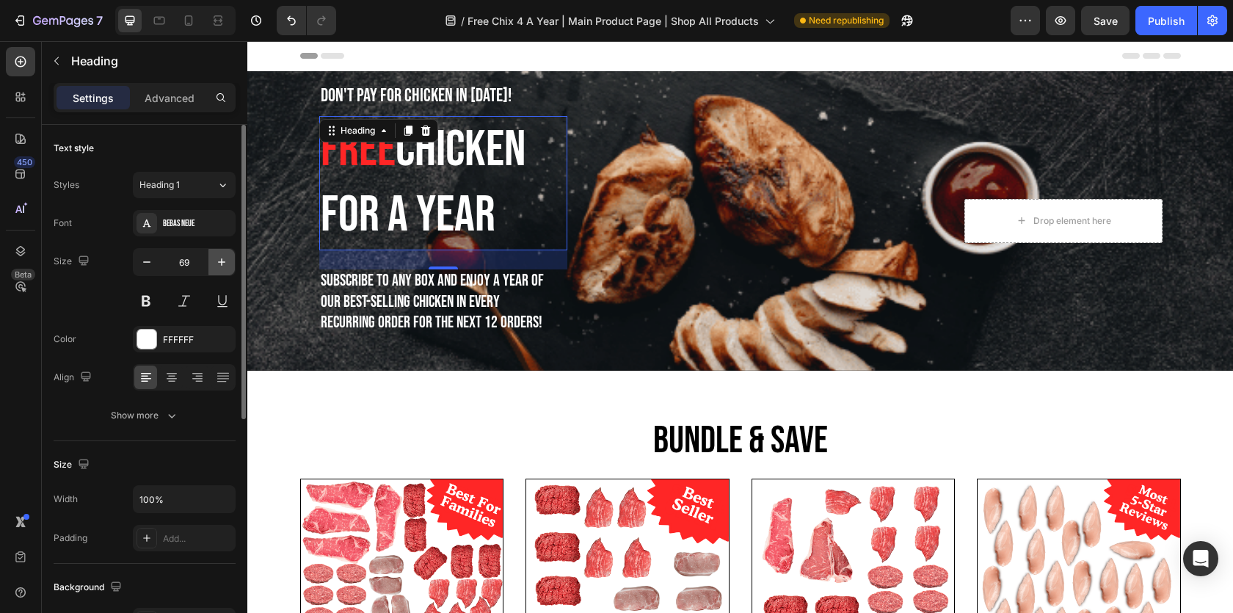
click at [221, 263] on icon "button" at bounding box center [221, 261] width 7 height 7
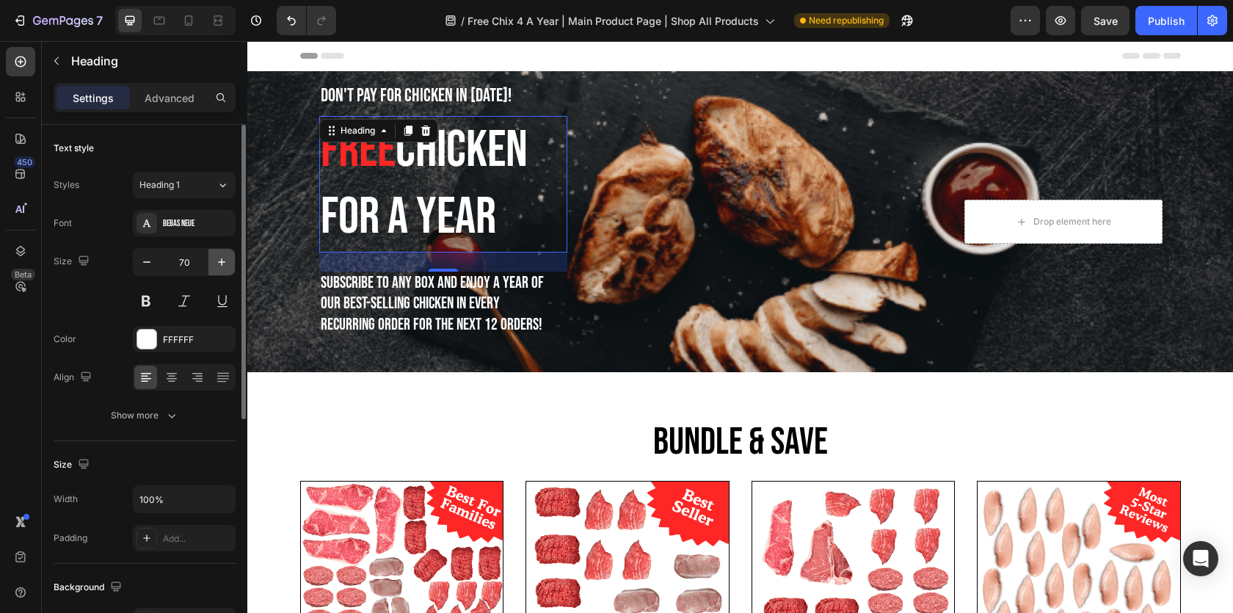
click at [221, 263] on icon "button" at bounding box center [221, 261] width 7 height 7
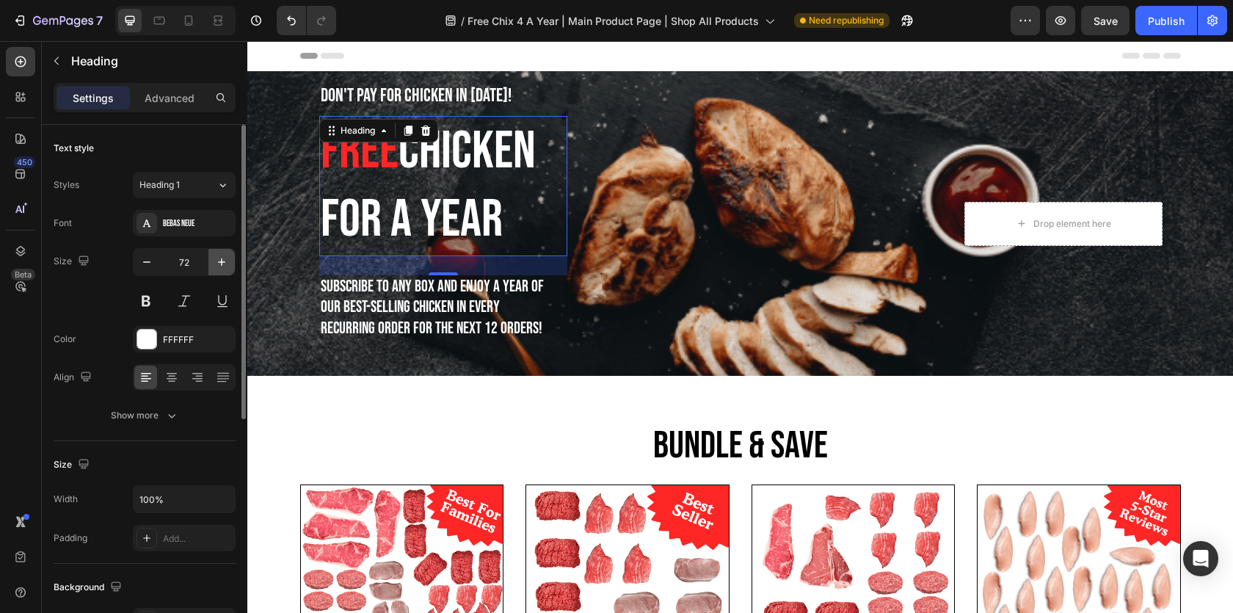
click at [221, 263] on icon "button" at bounding box center [221, 261] width 7 height 7
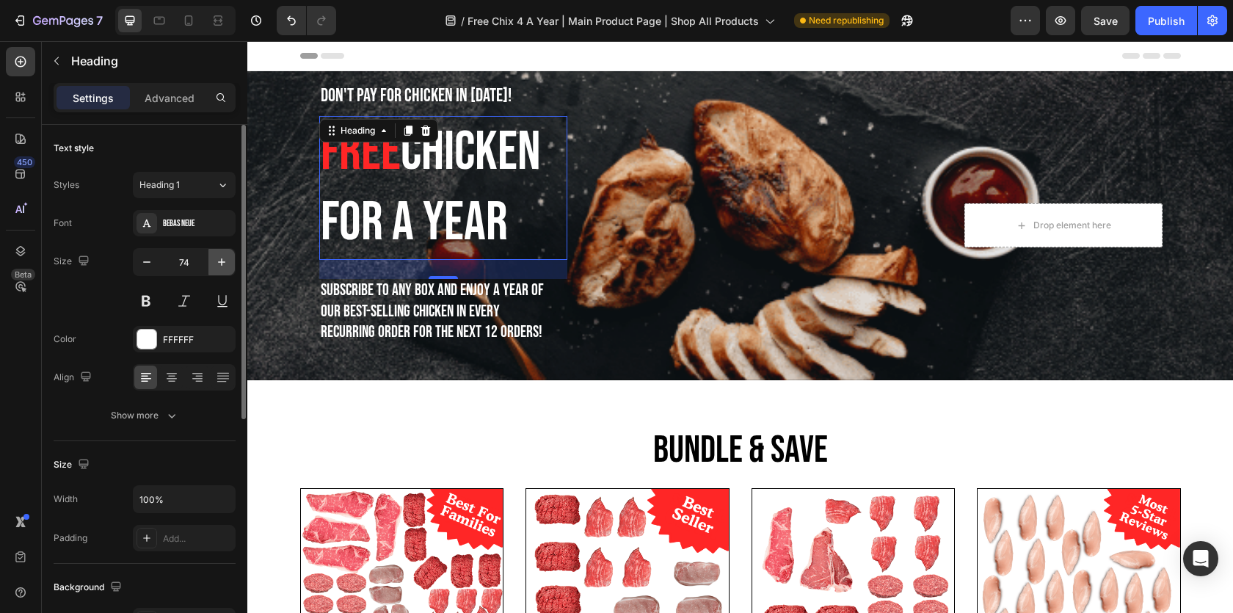
click at [221, 263] on icon "button" at bounding box center [221, 261] width 7 height 7
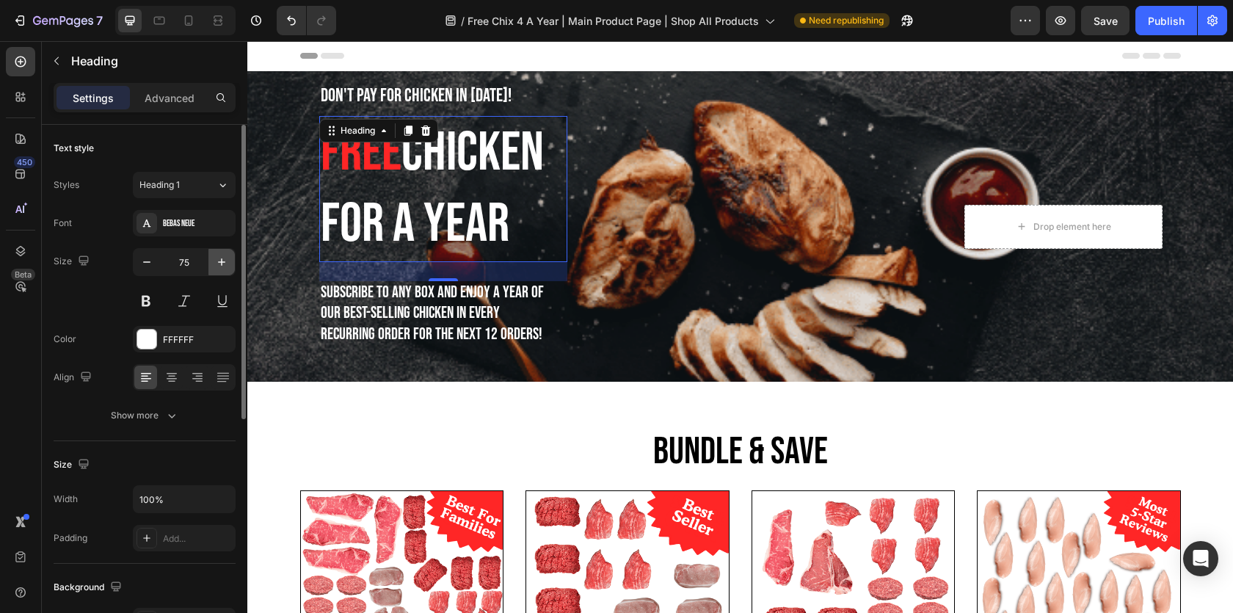
click at [221, 263] on icon "button" at bounding box center [221, 261] width 7 height 7
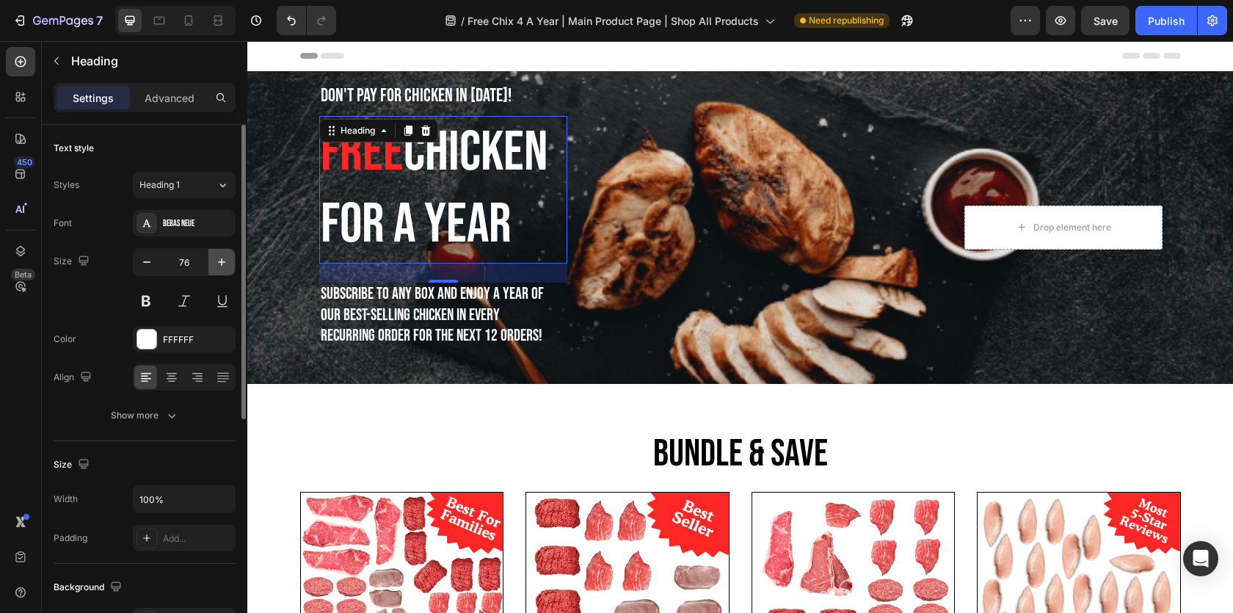
click at [221, 263] on icon "button" at bounding box center [221, 261] width 7 height 7
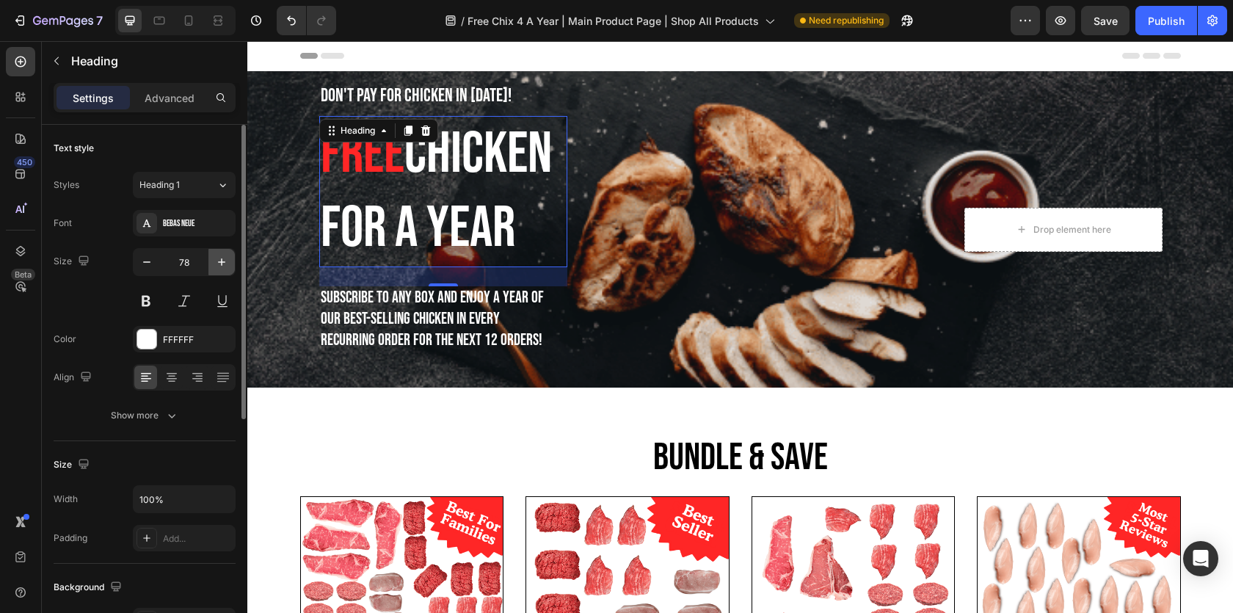
click at [221, 263] on icon "button" at bounding box center [221, 261] width 7 height 7
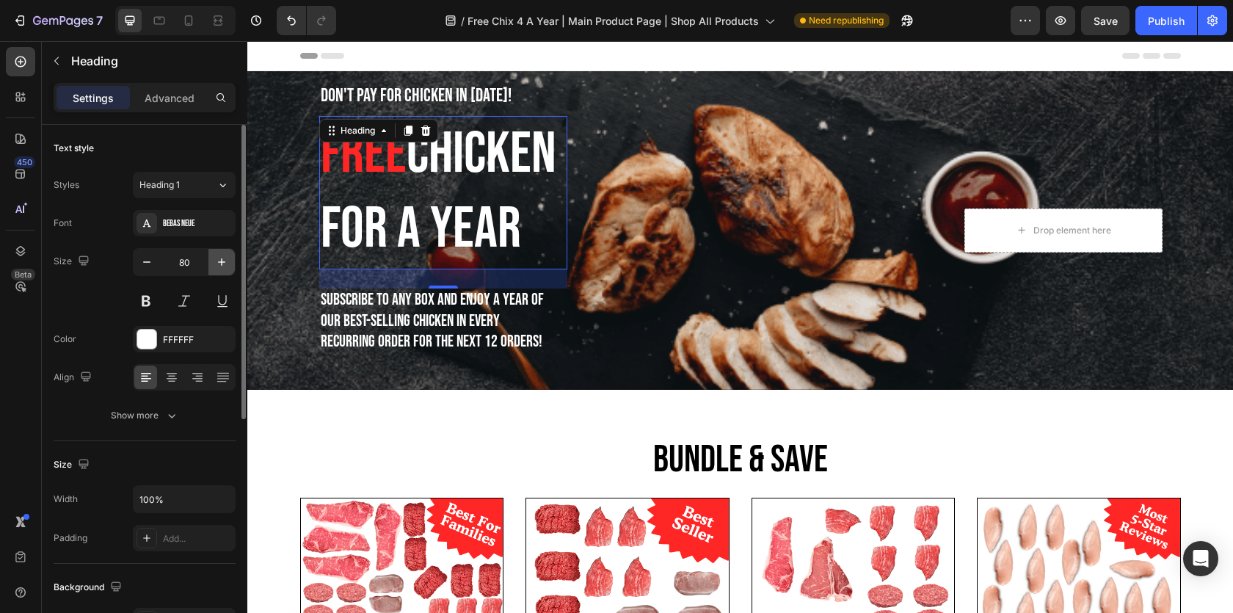
click at [221, 263] on icon "button" at bounding box center [221, 261] width 7 height 7
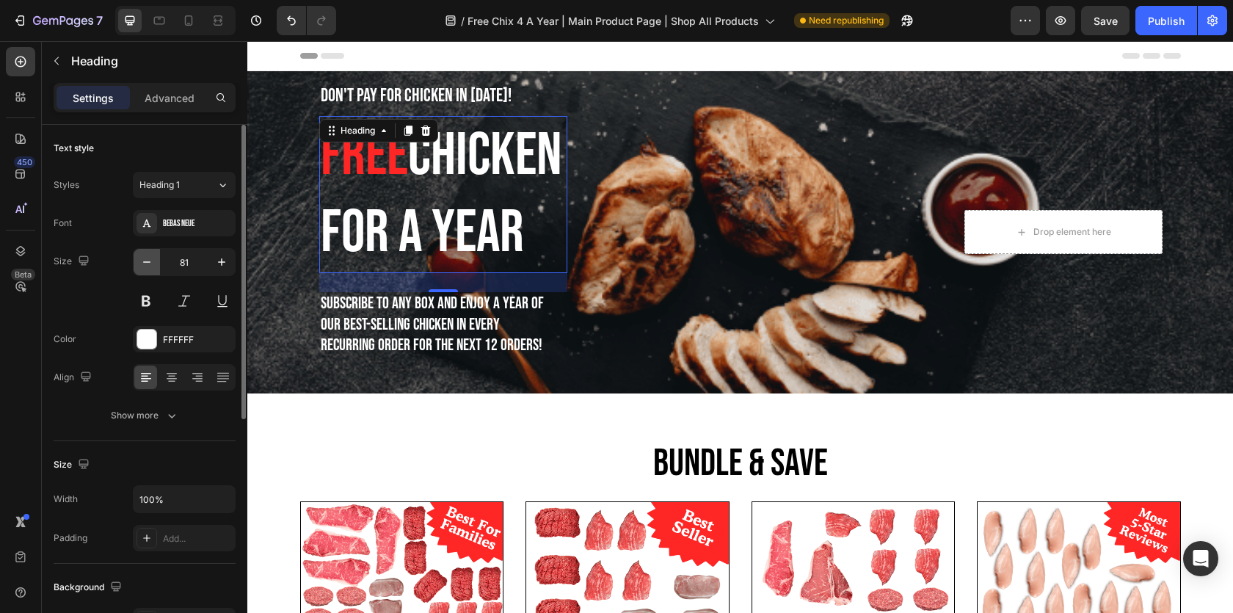
click at [150, 263] on icon "button" at bounding box center [146, 262] width 15 height 15
type input "80"
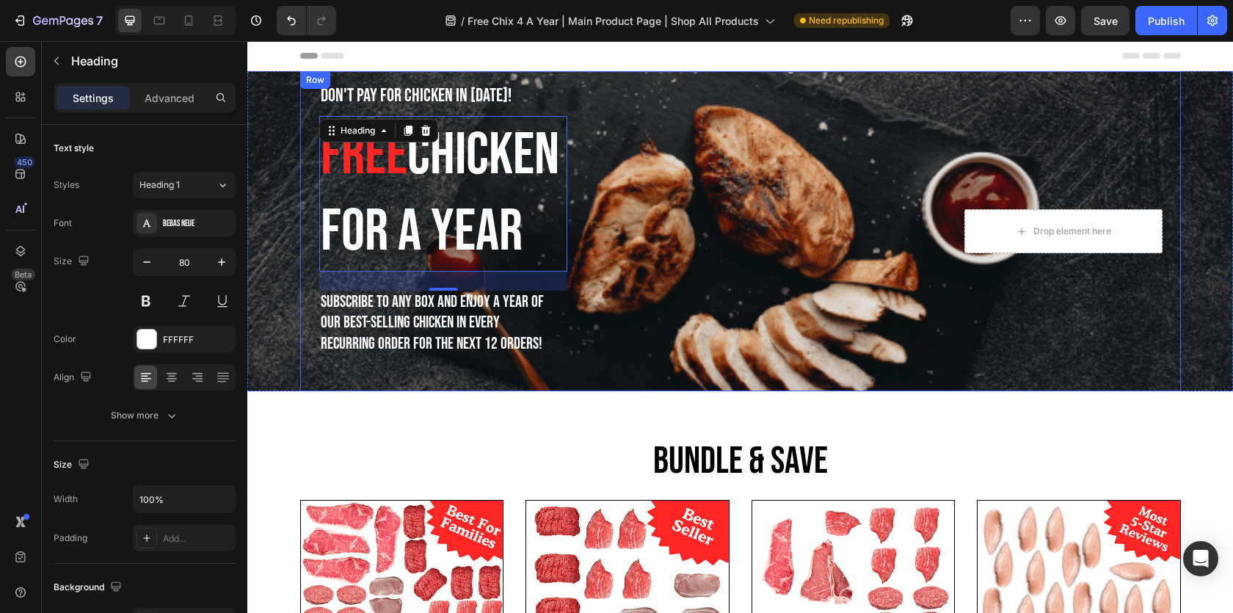
click at [598, 239] on div "Don't Pay For Chicken In [DATE]! Text block ⁠⁠⁠⁠⁠⁠⁠ Free Chicken For A Year Hea…" at bounding box center [524, 231] width 412 height 297
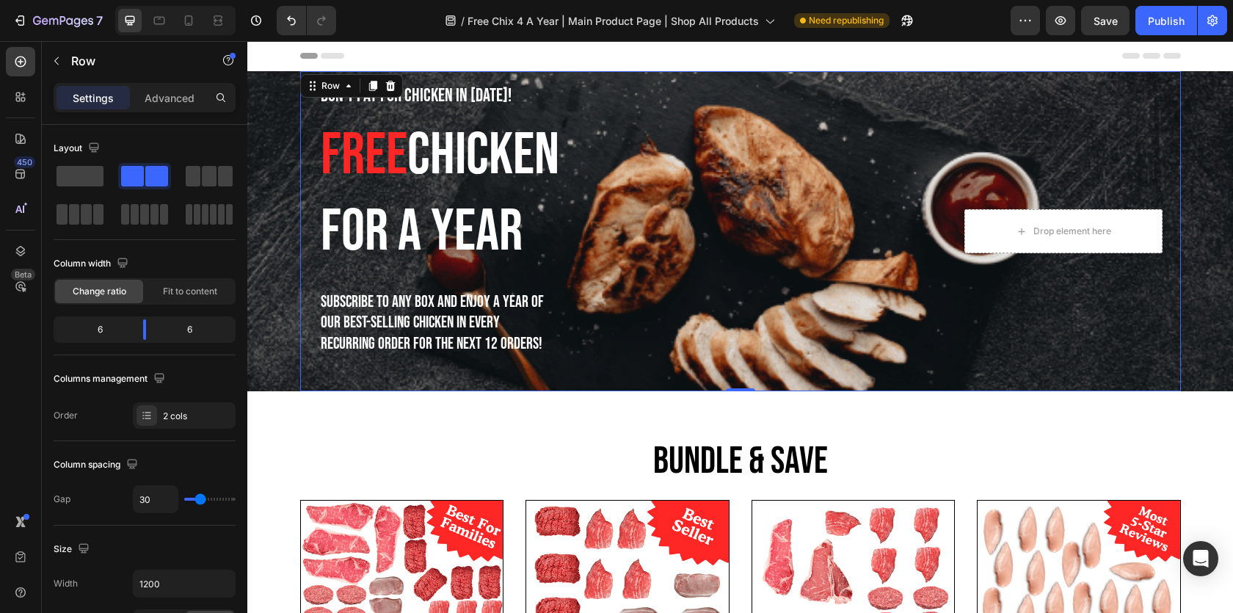
click at [552, 236] on p "⁠⁠⁠⁠⁠⁠⁠ Free Chicken For A Year" at bounding box center [443, 193] width 245 height 153
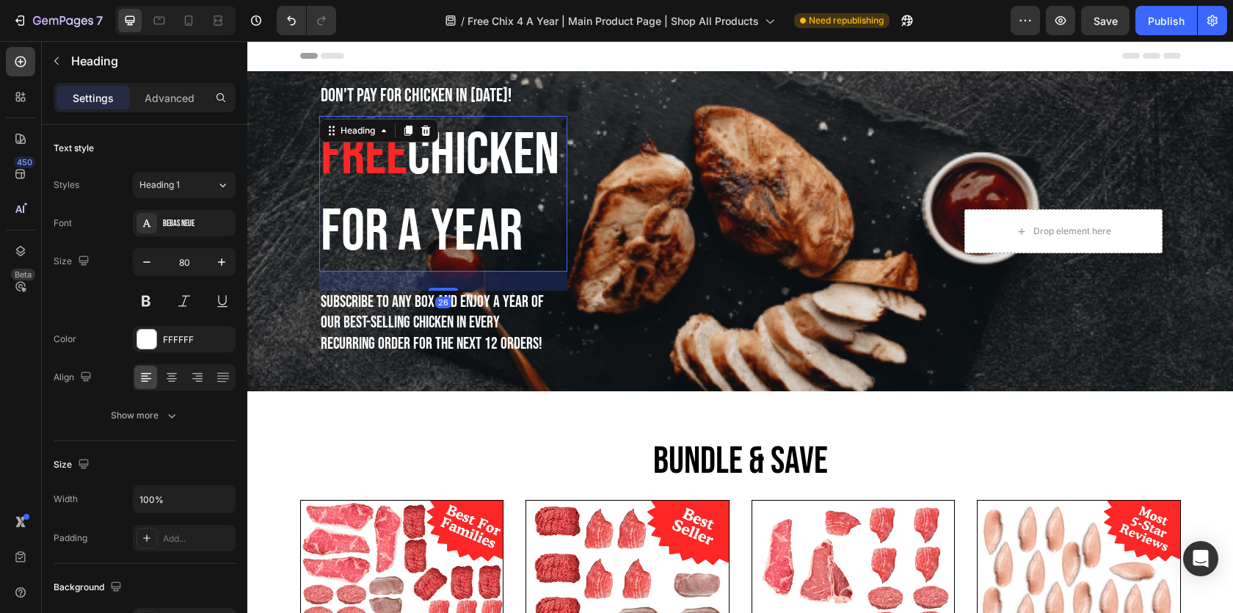
click at [569, 234] on div "Don't Pay For Chicken In [DATE]! Text block ⁠⁠⁠⁠⁠⁠⁠ Free Chicken For A Year Hea…" at bounding box center [455, 231] width 272 height 297
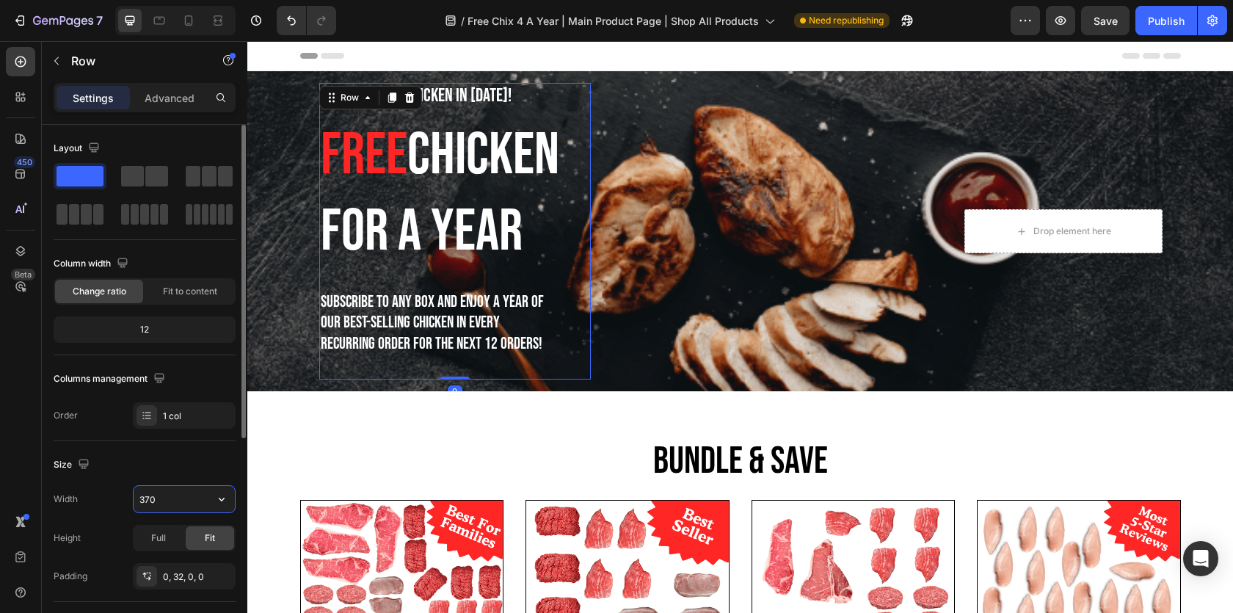
drag, startPoint x: 167, startPoint y: 506, endPoint x: 145, endPoint y: 503, distance: 22.1
click at [146, 503] on input "370" at bounding box center [184, 499] width 101 height 26
click at [158, 501] on input "370" at bounding box center [184, 499] width 101 height 26
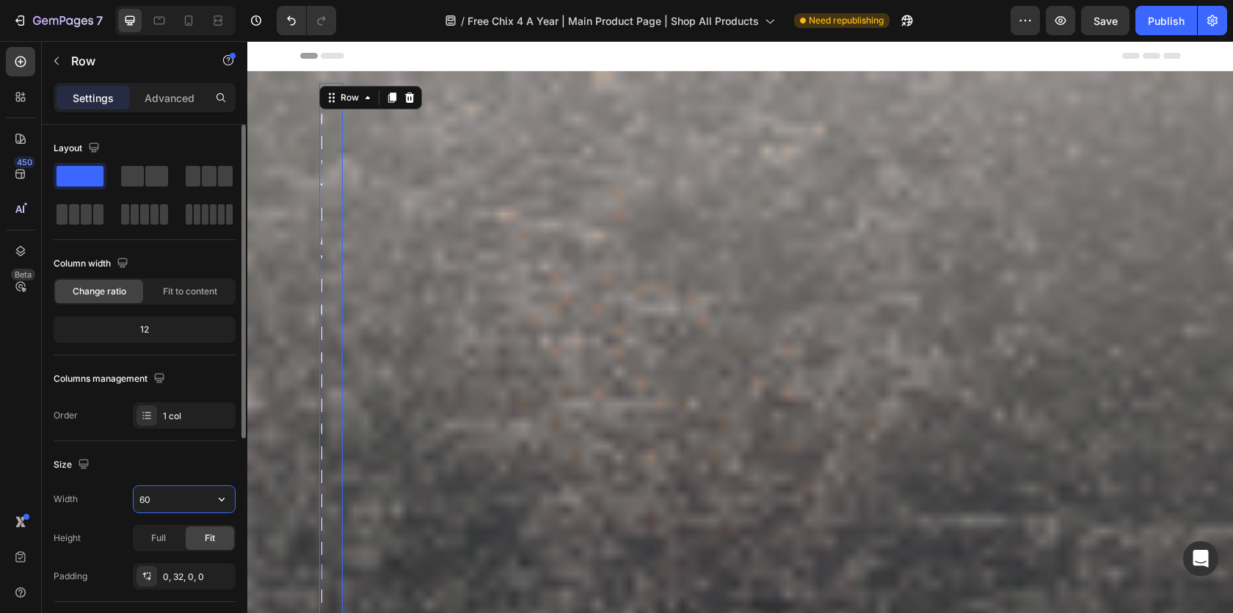
type input "600"
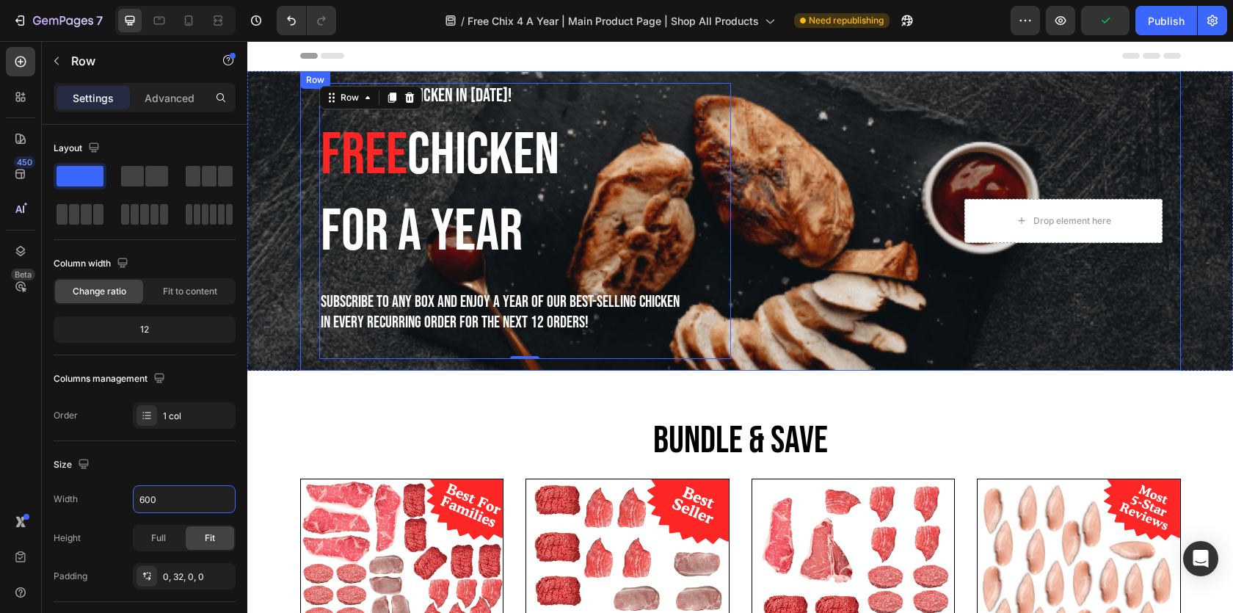
click at [793, 268] on div "Drop element here Row Carousel Row" at bounding box center [958, 221] width 412 height 276
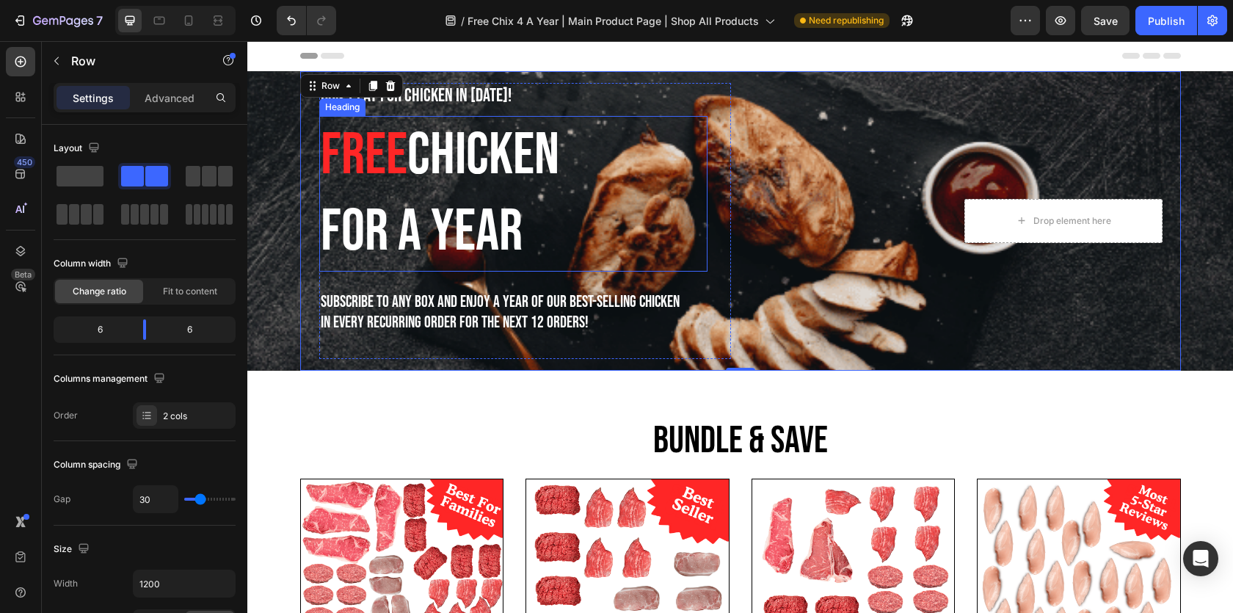
click at [481, 230] on span "For A Year" at bounding box center [422, 232] width 202 height 70
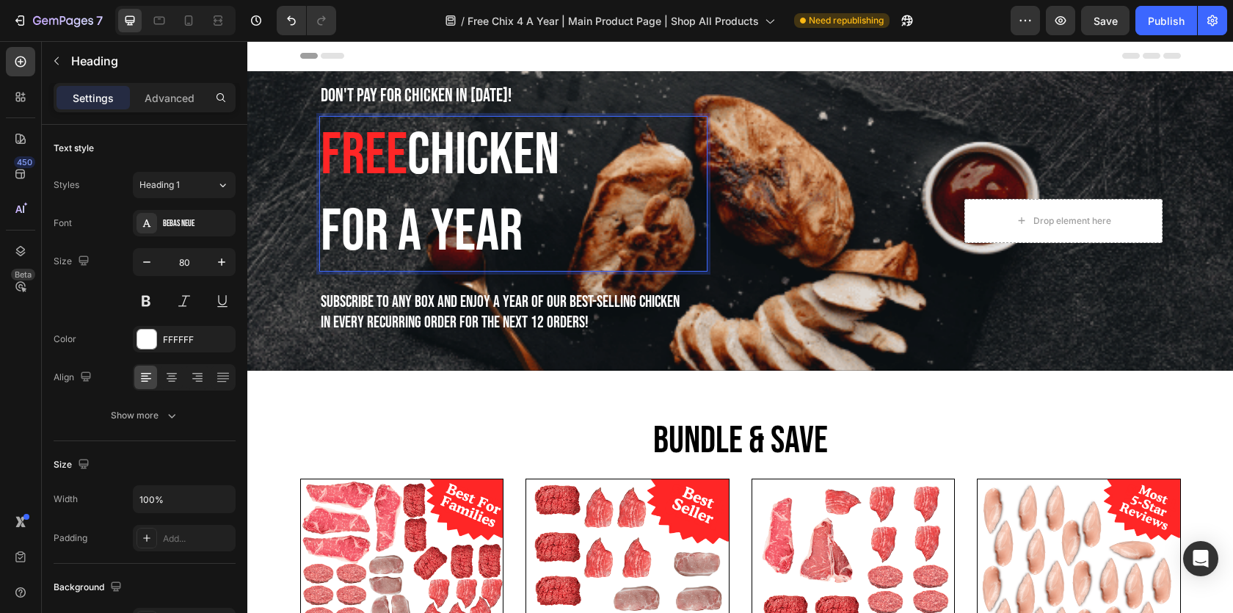
click at [468, 229] on span "For A Year" at bounding box center [422, 232] width 202 height 70
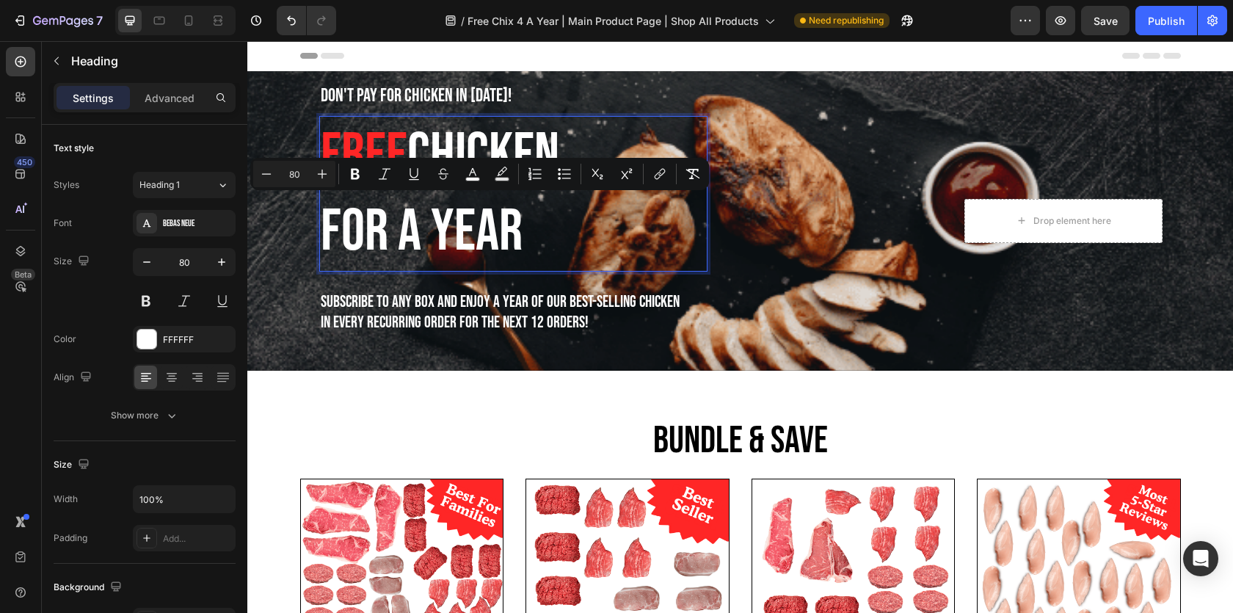
click at [363, 150] on span "Free" at bounding box center [364, 155] width 87 height 70
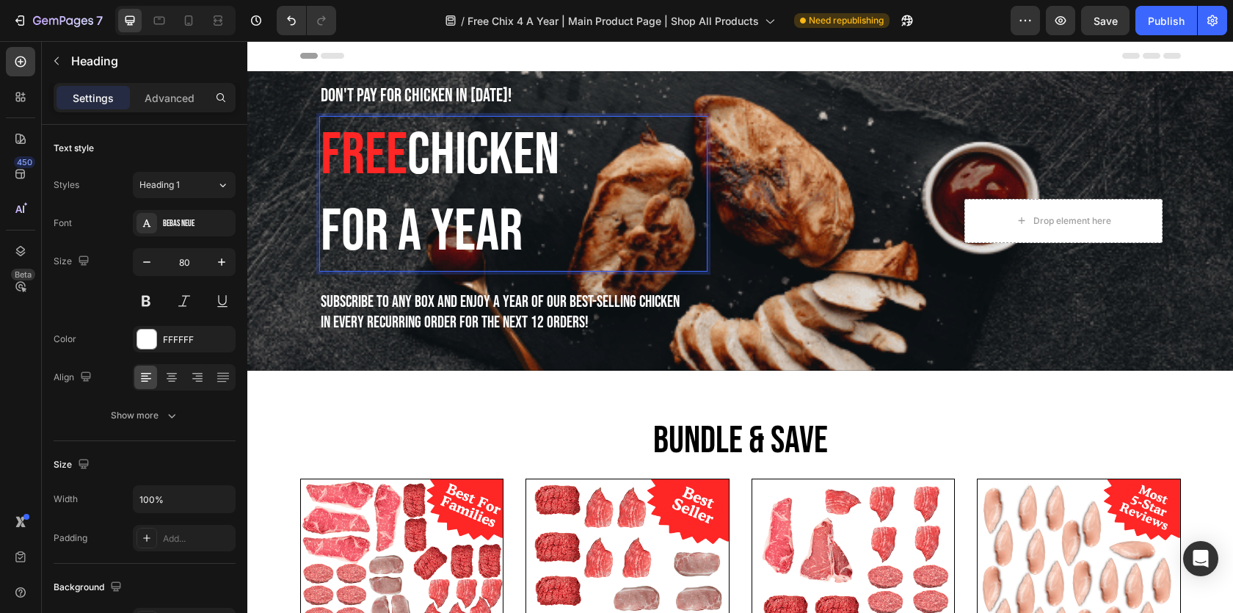
click at [340, 146] on span "Free" at bounding box center [364, 155] width 87 height 70
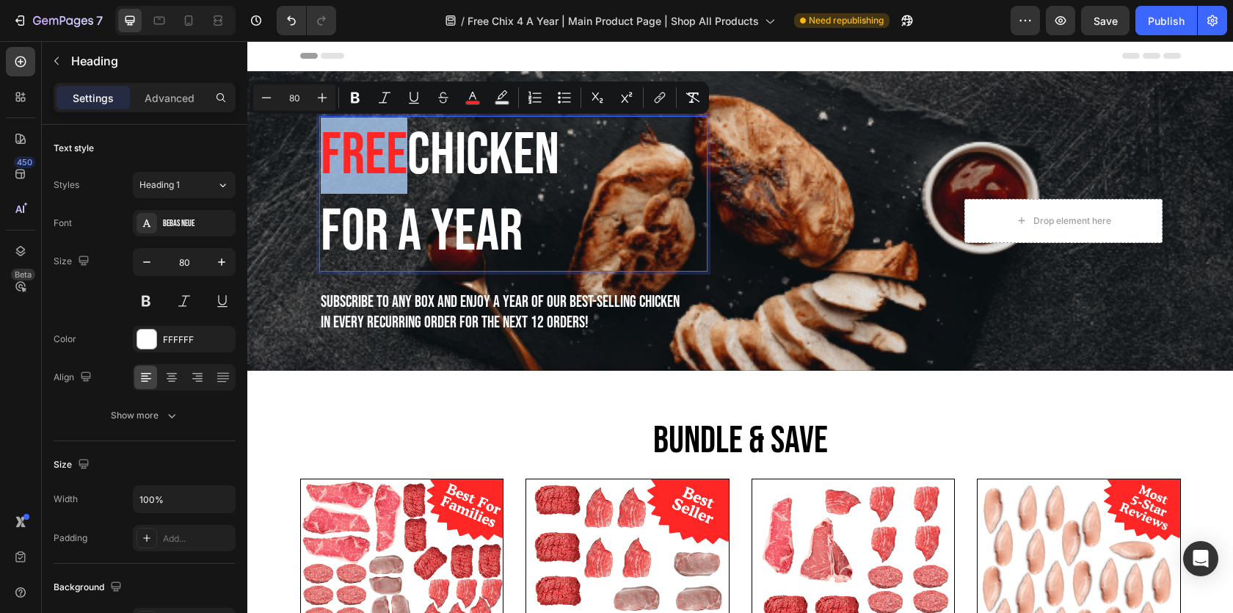
click at [343, 153] on span "Free" at bounding box center [364, 155] width 87 height 70
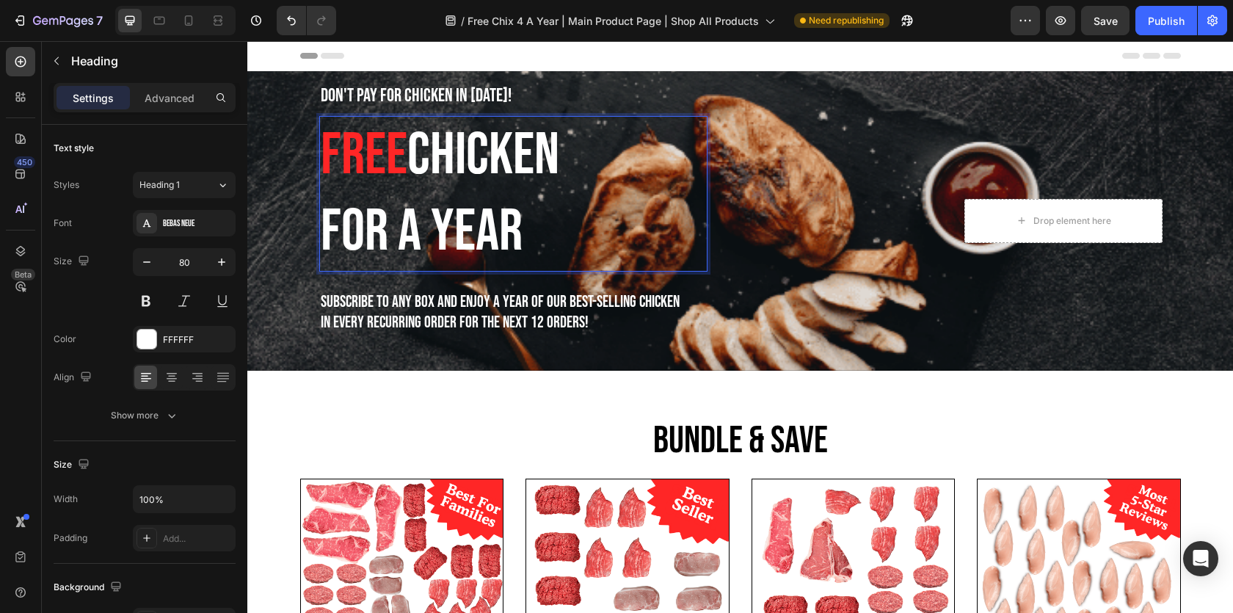
click at [365, 153] on span "Free" at bounding box center [364, 155] width 87 height 70
click at [354, 154] on span "Free" at bounding box center [364, 155] width 87 height 70
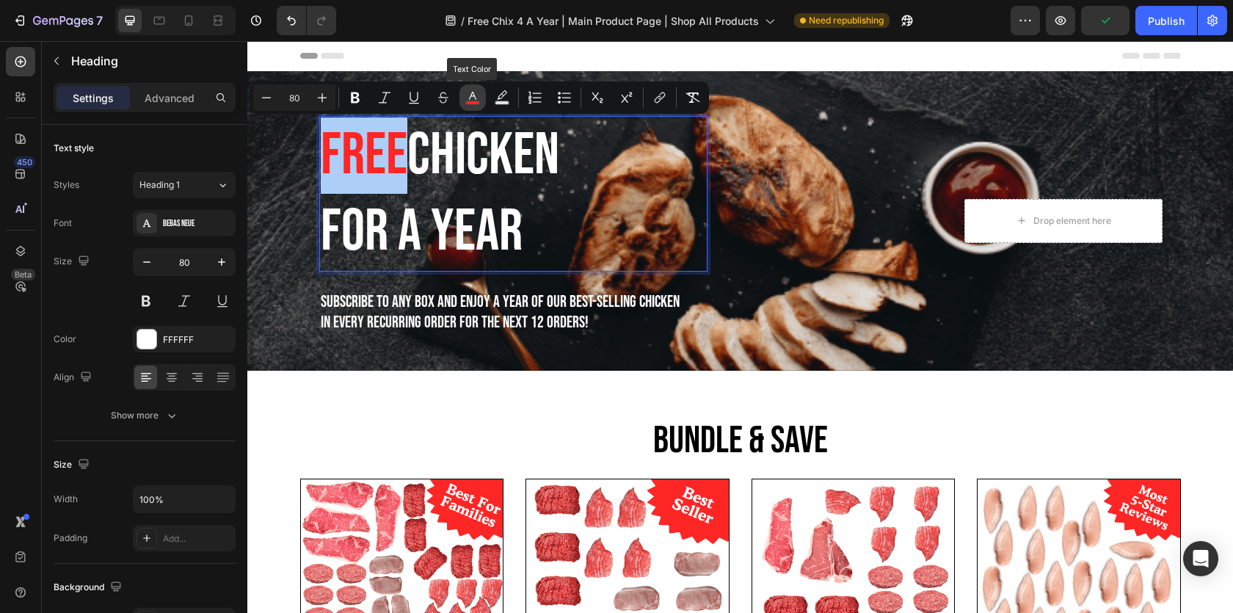
click at [476, 100] on icon "Editor contextual toolbar" at bounding box center [472, 97] width 15 height 15
type input "FF2626"
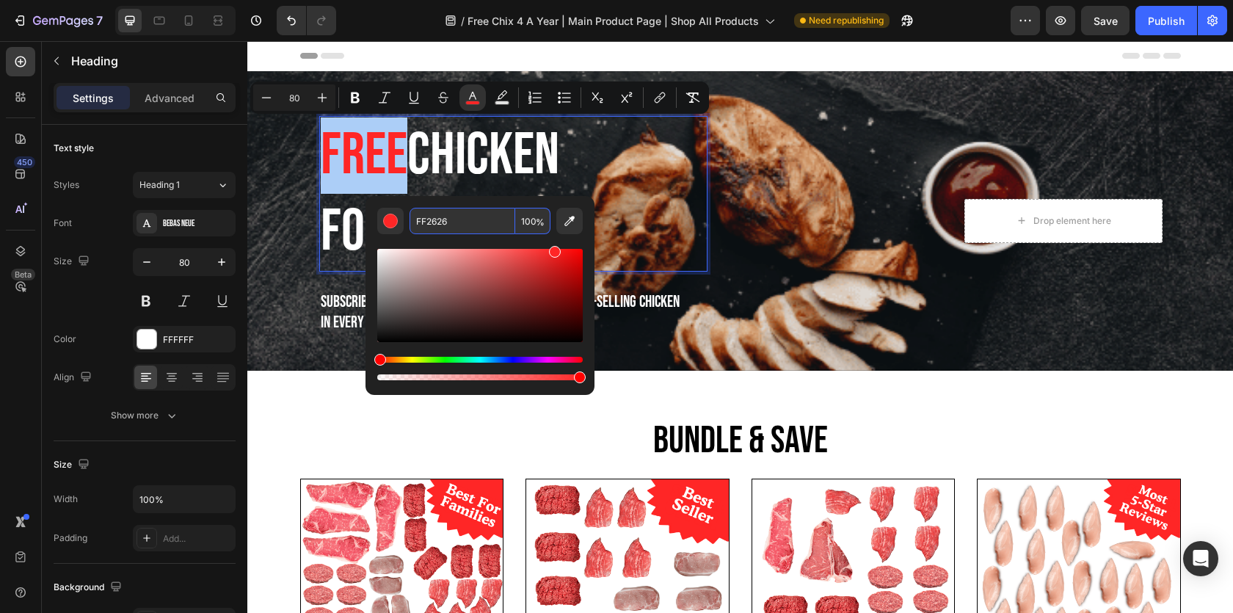
click at [434, 219] on input "FF2626" at bounding box center [463, 221] width 106 height 26
click at [622, 167] on p "Free Chicken For A Year" at bounding box center [513, 193] width 385 height 153
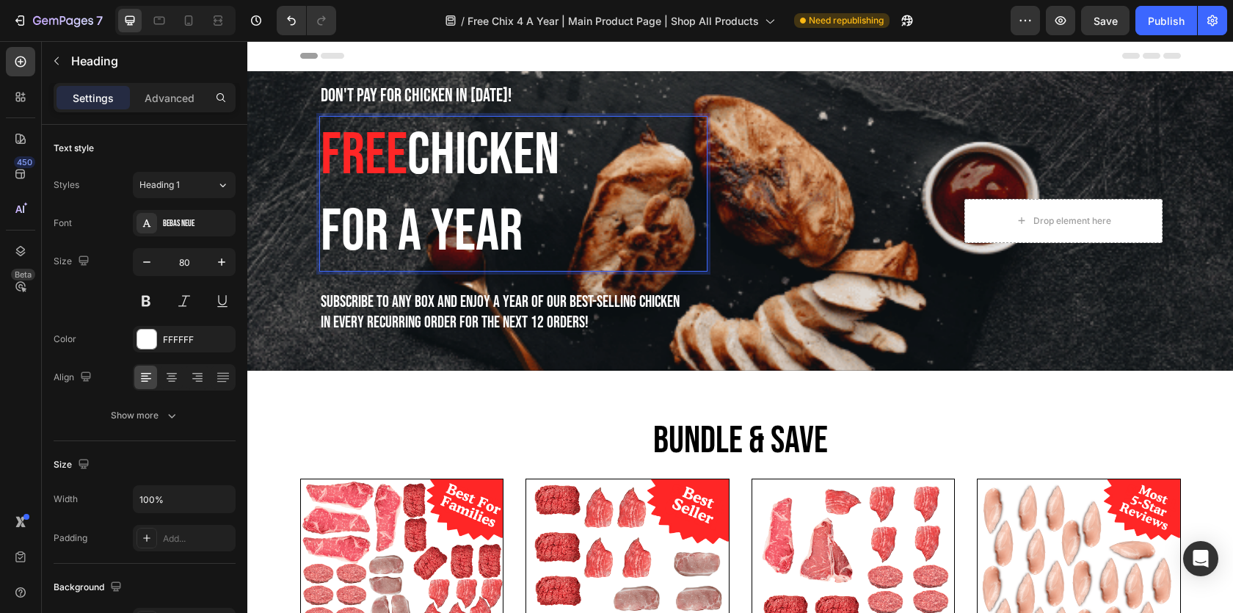
click at [495, 233] on span "For A Year" at bounding box center [422, 232] width 202 height 70
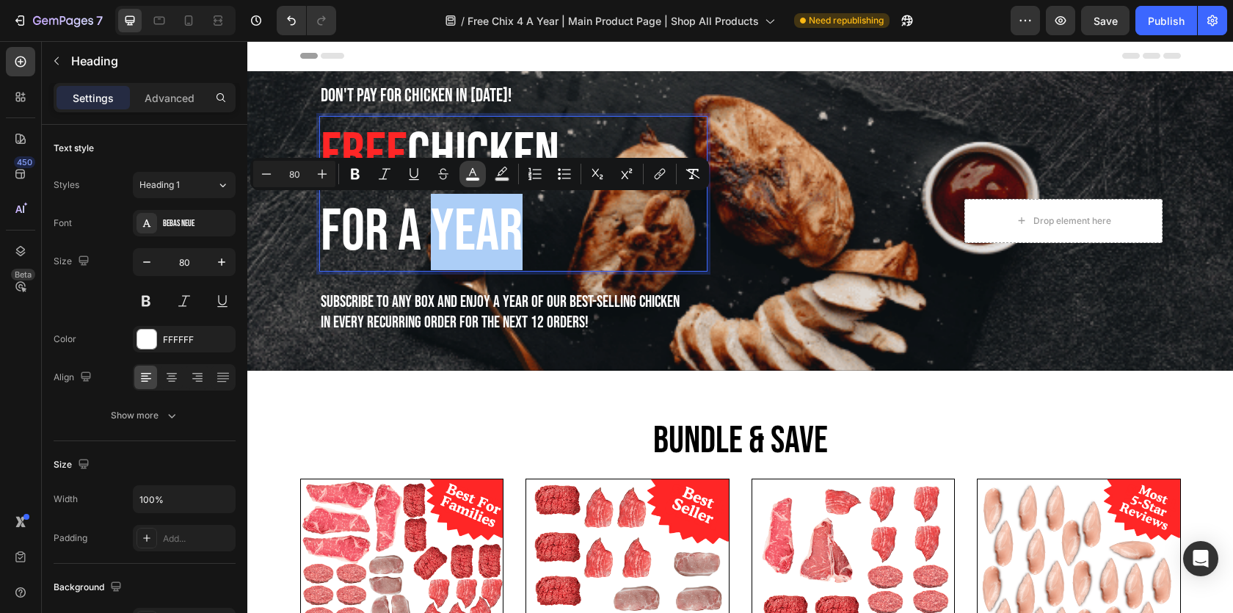
click at [479, 176] on icon "Editor contextual toolbar" at bounding box center [472, 174] width 15 height 15
type input "FFFFFF"
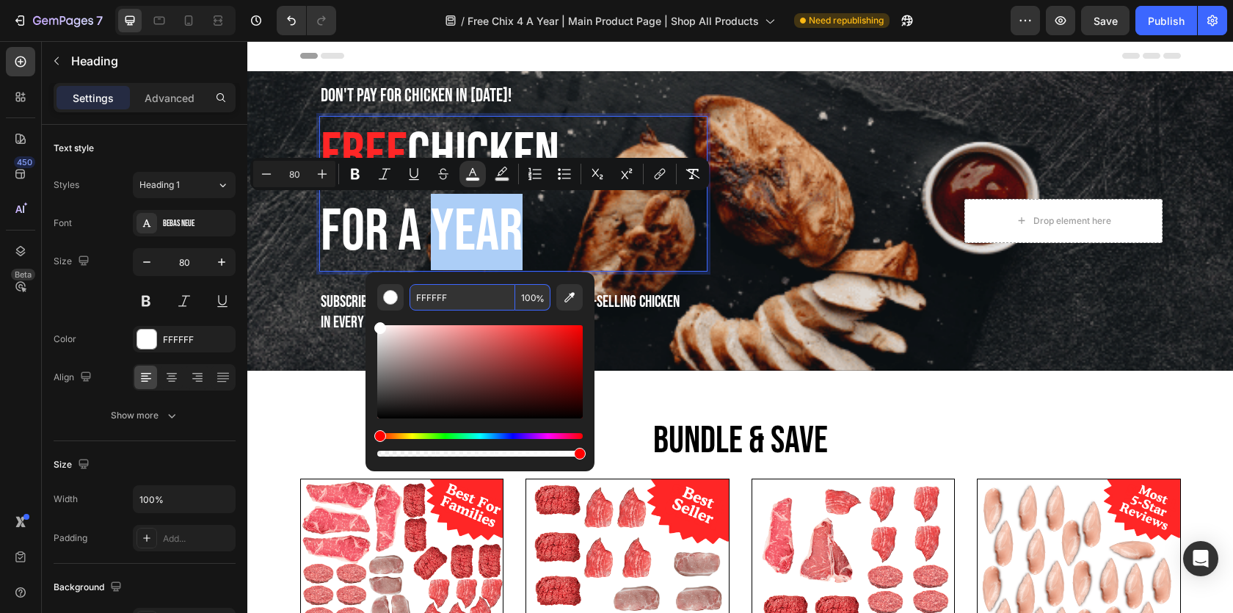
click at [450, 296] on input "FFFFFF" at bounding box center [463, 297] width 106 height 26
paste input "2626"
type input "FF2626"
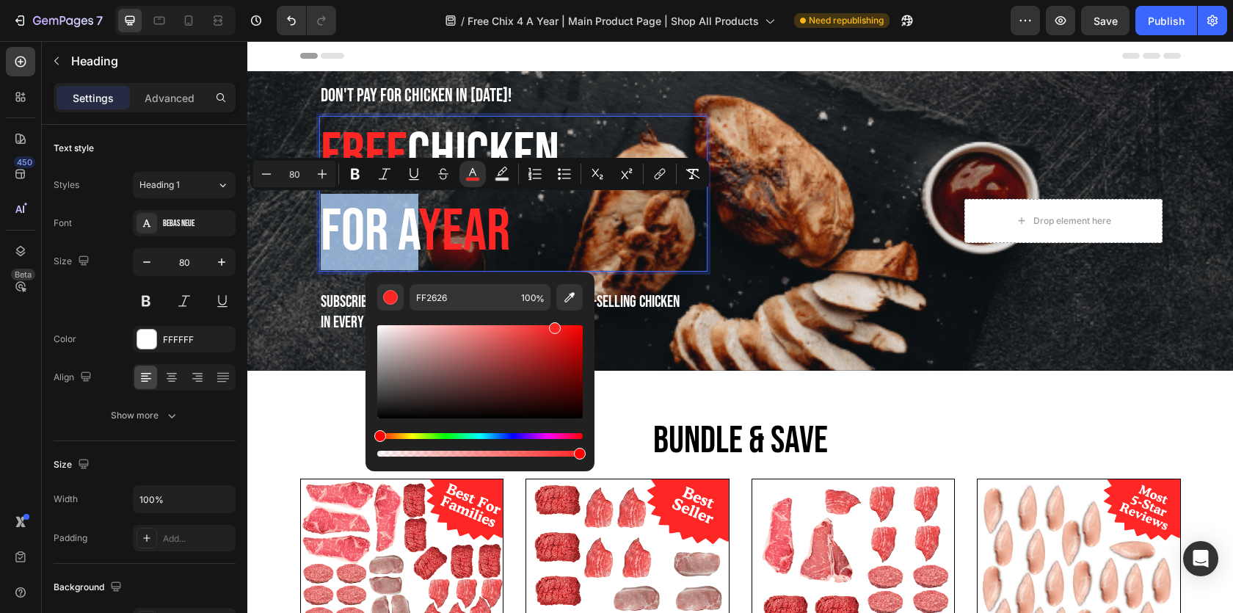
click at [643, 212] on p "Free Chicken For A Year" at bounding box center [513, 193] width 385 height 153
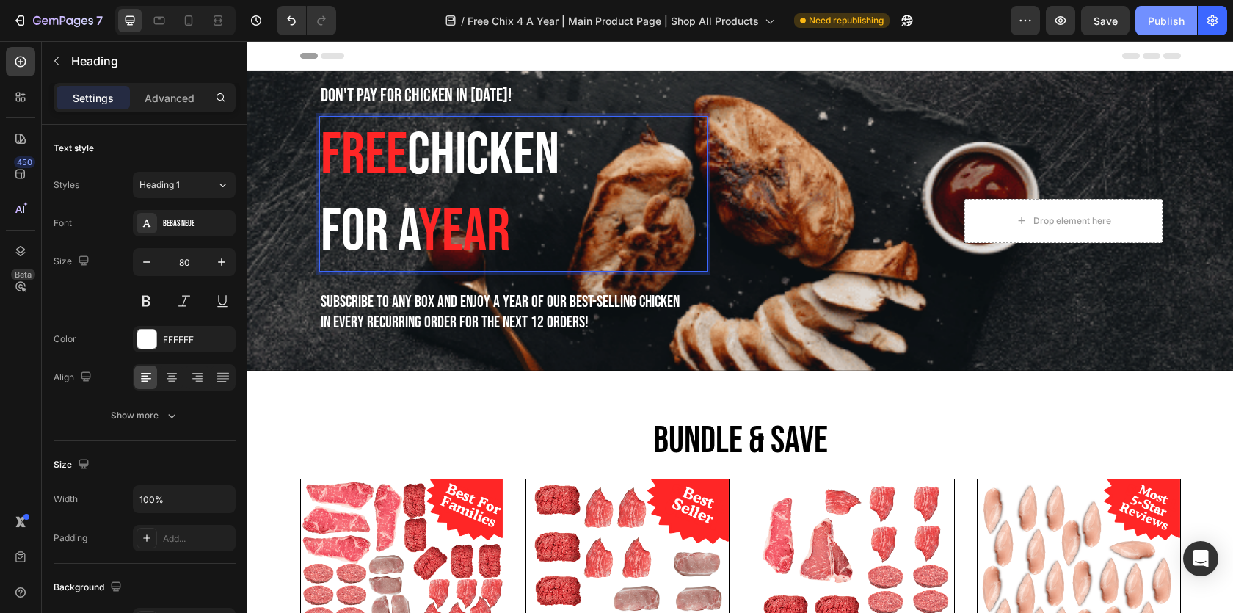
click at [1158, 19] on div "Publish" at bounding box center [1166, 20] width 37 height 15
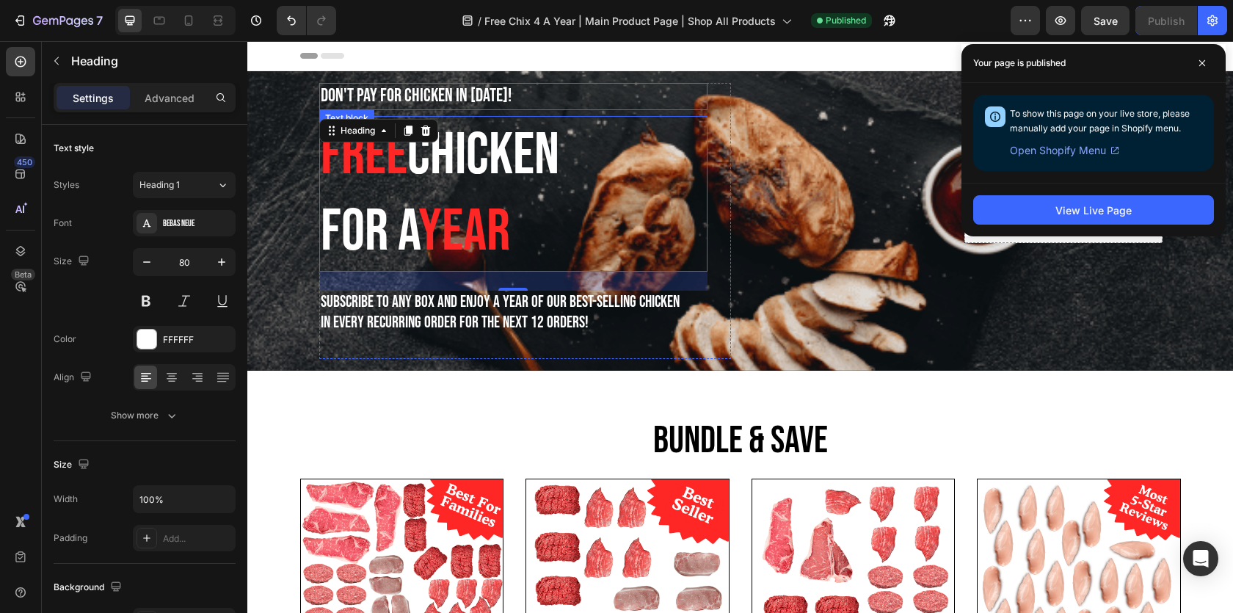
click at [462, 98] on p "Don't Pay For Chicken In [DATE]!" at bounding box center [513, 96] width 385 height 24
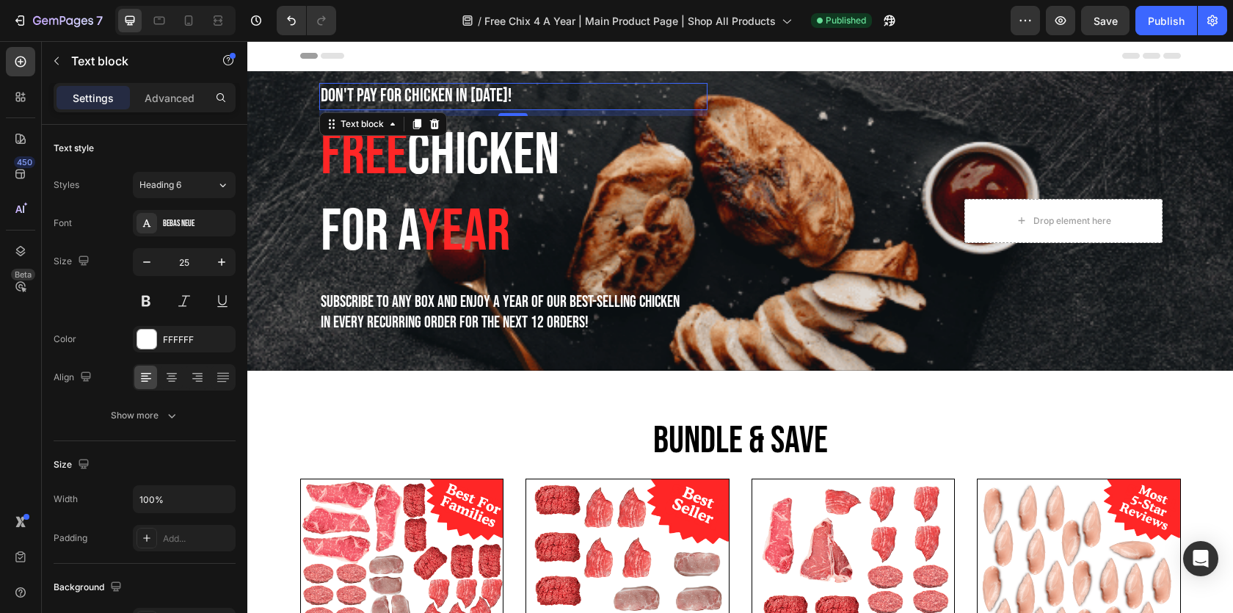
click at [421, 96] on p "Don't Pay For Chicken In [DATE]!" at bounding box center [513, 96] width 385 height 24
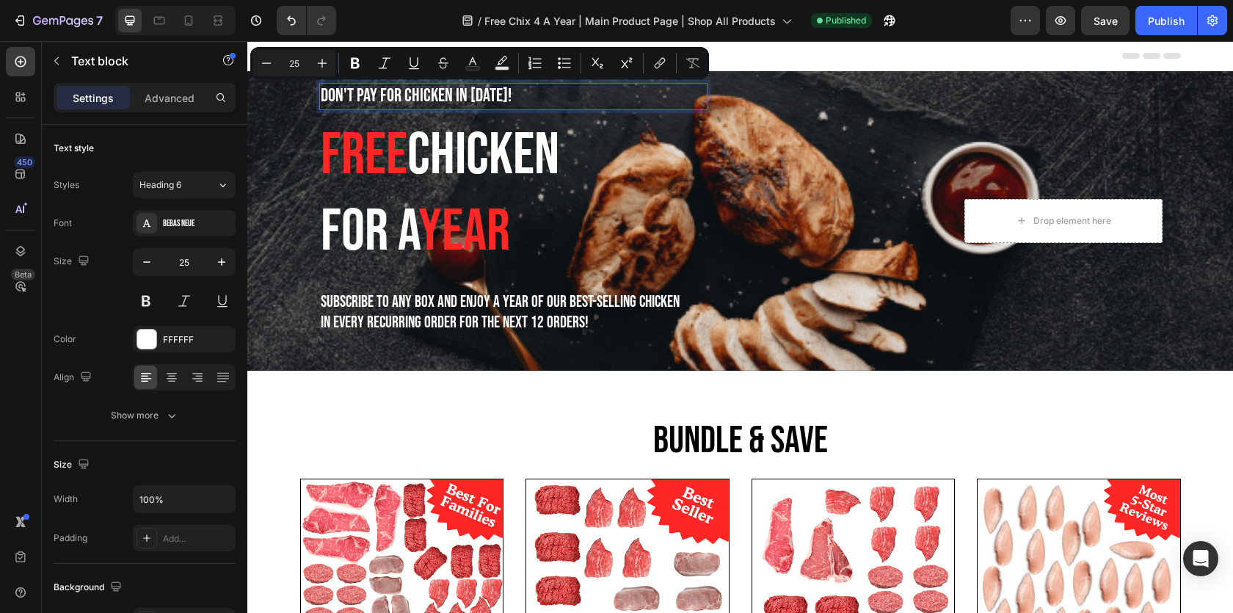
click at [451, 95] on p "Don't Pay For Chicken In [DATE]!" at bounding box center [513, 96] width 385 height 24
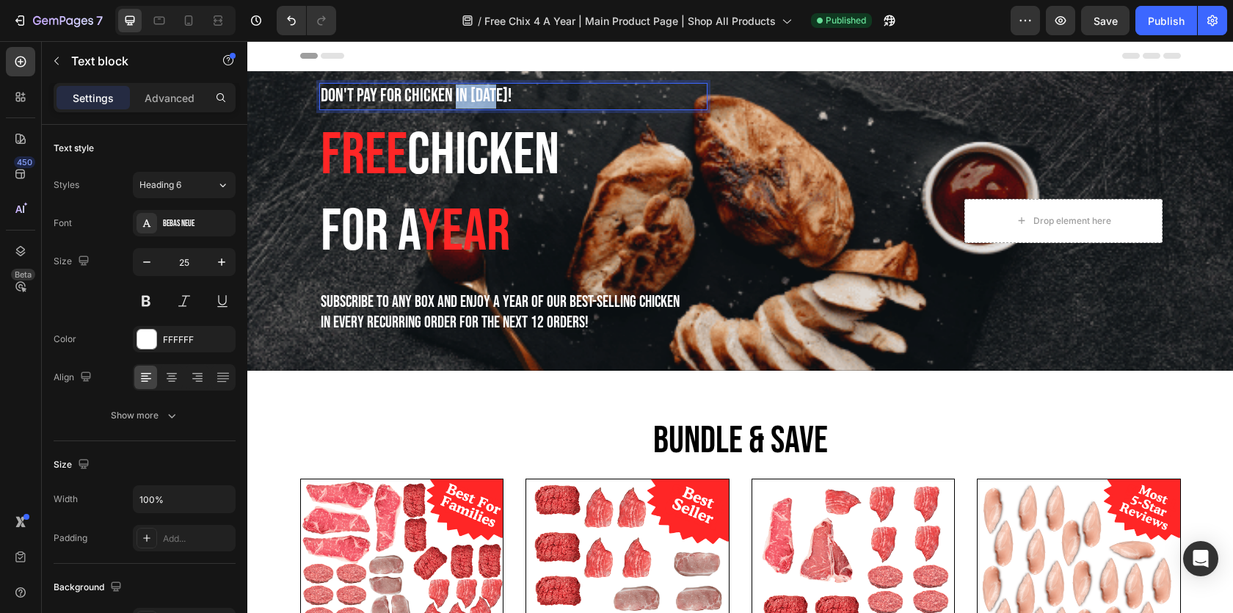
drag, startPoint x: 451, startPoint y: 95, endPoint x: 468, endPoint y: 95, distance: 17.6
click at [468, 95] on p "Don't Pay For Chicken In [DATE]!" at bounding box center [513, 96] width 385 height 24
click at [458, 95] on p "Don't Pay For Chicken for 12 months!" at bounding box center [513, 96] width 385 height 24
drag, startPoint x: 458, startPoint y: 95, endPoint x: 495, endPoint y: 96, distance: 36.7
click at [495, 96] on p "Don't Pay For Chicken for 12 months!" at bounding box center [513, 96] width 385 height 24
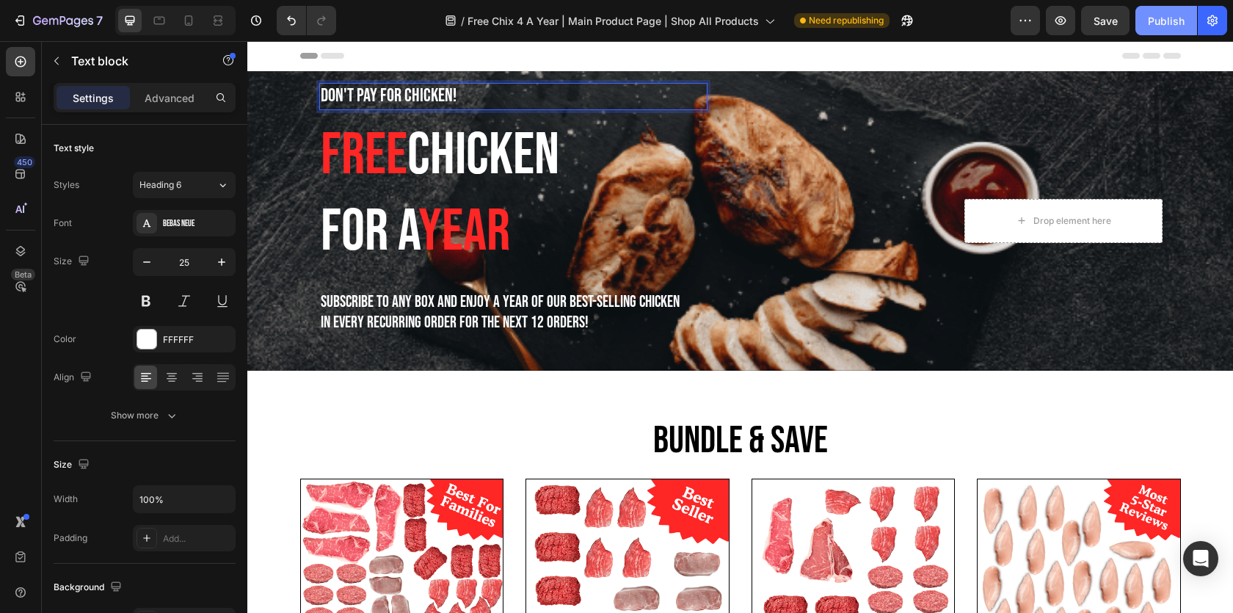
click at [1166, 23] on div "Publish" at bounding box center [1166, 20] width 37 height 15
